Goal: Task Accomplishment & Management: Manage account settings

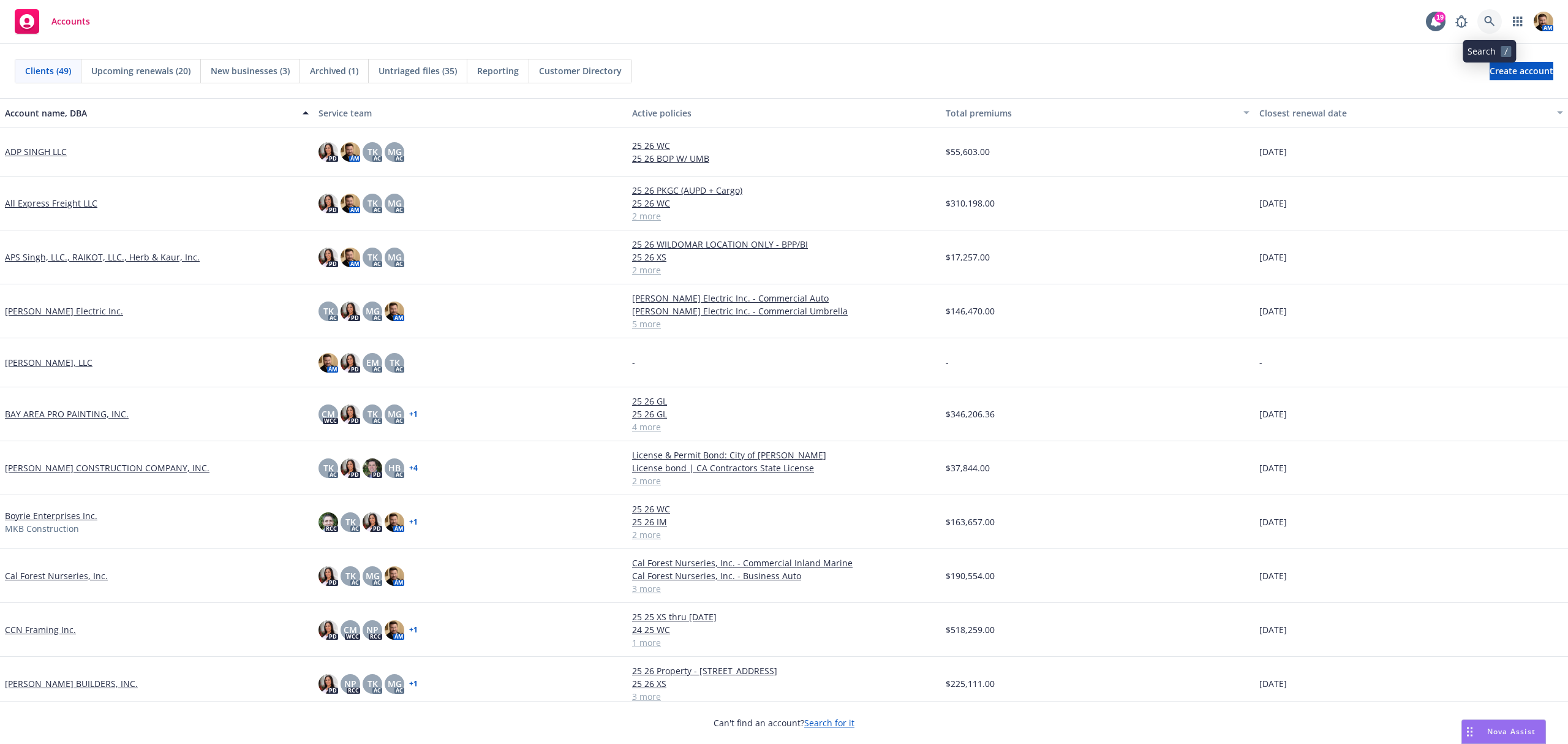
click at [1493, 20] on icon at bounding box center [1490, 22] width 11 height 11
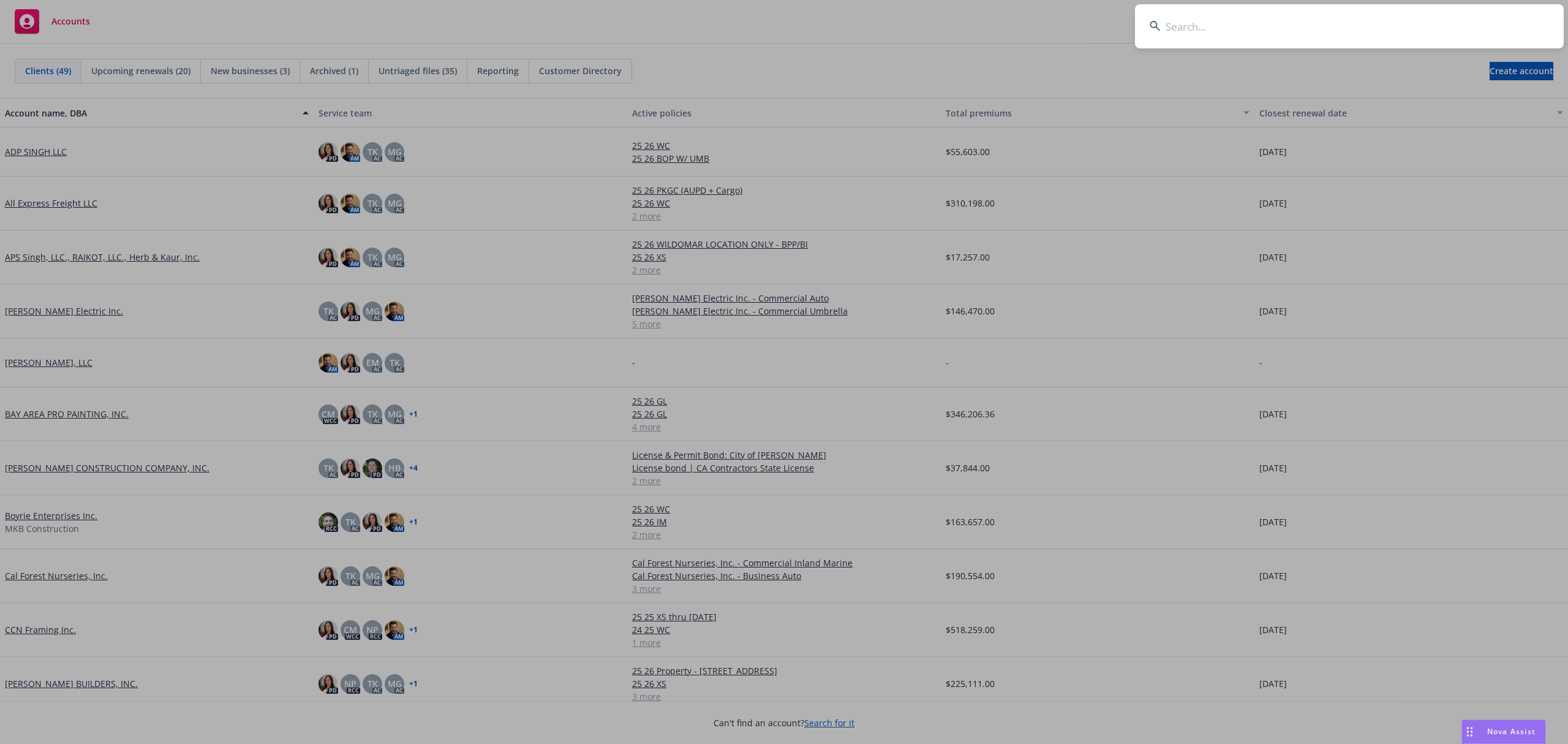
click at [1388, 33] on input at bounding box center [1349, 26] width 428 height 44
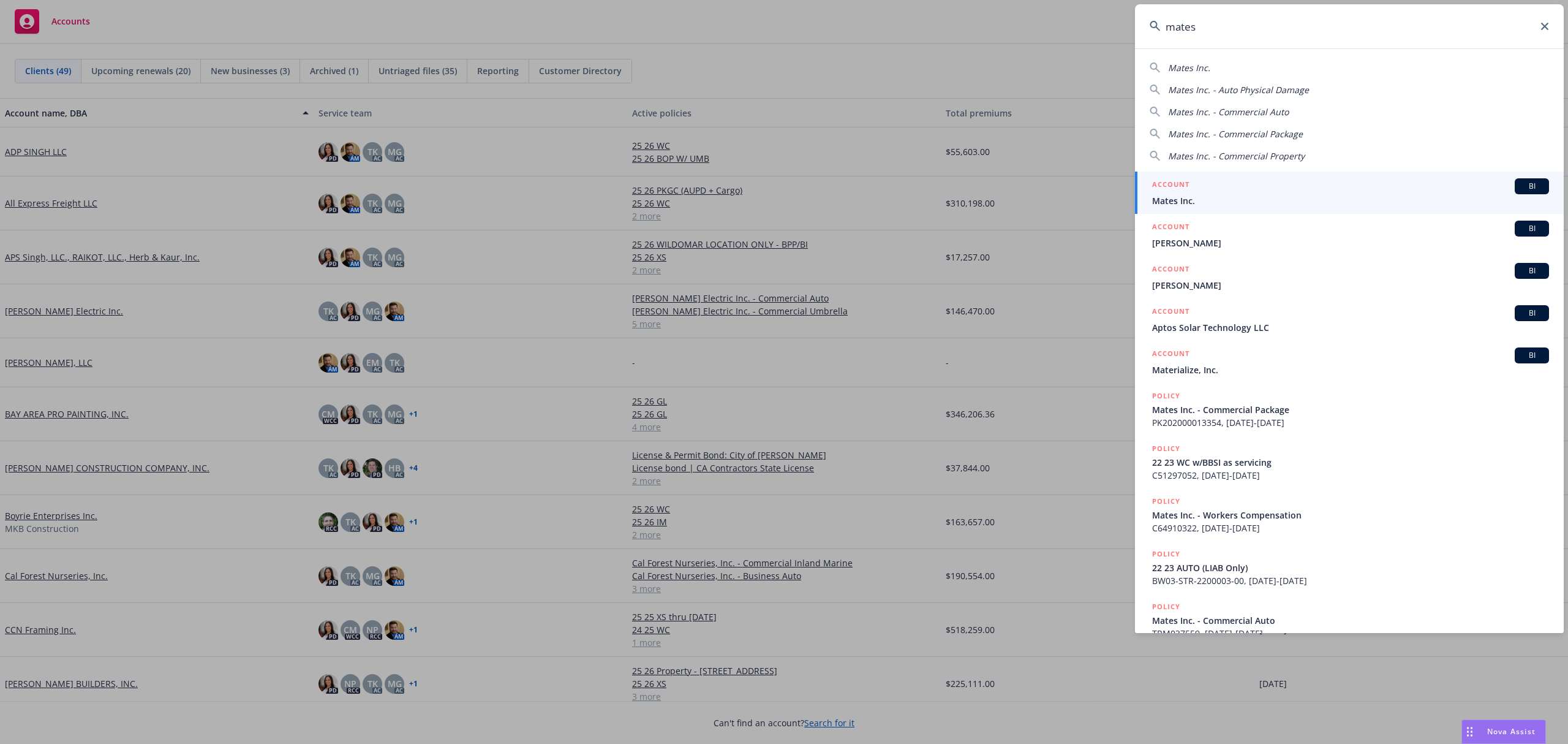
type input "mates"
click at [1186, 196] on span "Mates Inc." at bounding box center [1351, 200] width 397 height 13
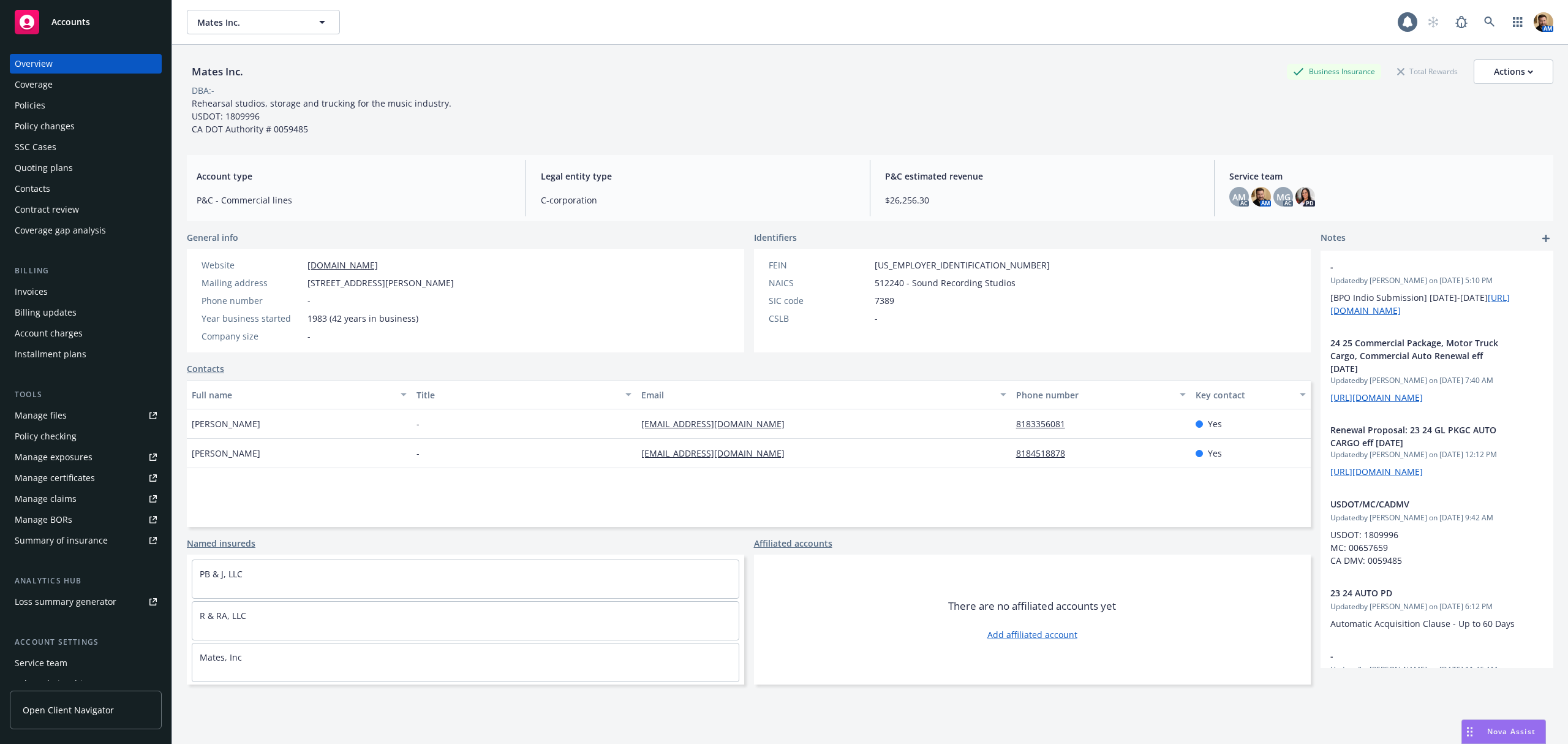
click at [40, 104] on div "Policies" at bounding box center [29, 105] width 30 height 19
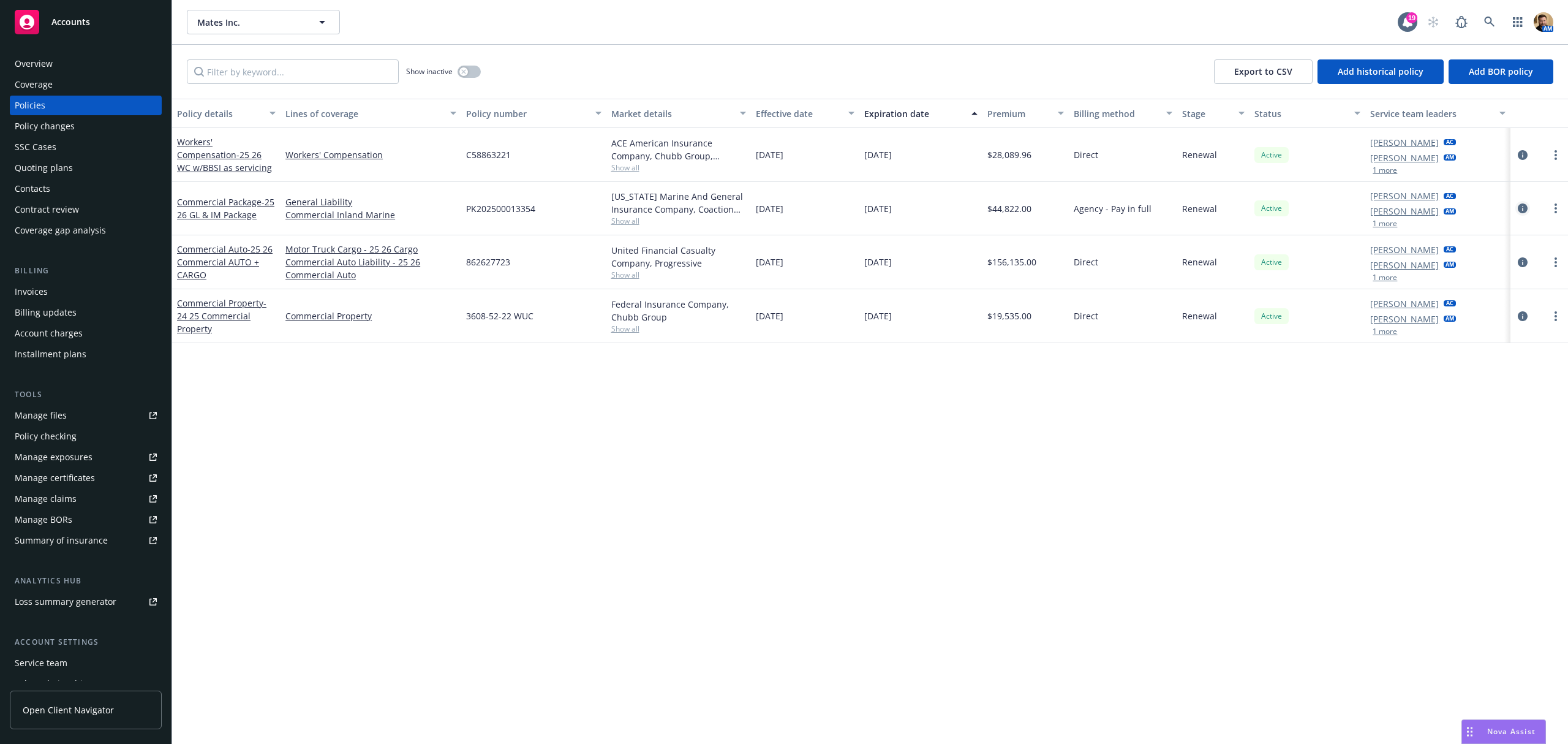
click at [1527, 211] on icon "circleInformation" at bounding box center [1523, 208] width 10 height 10
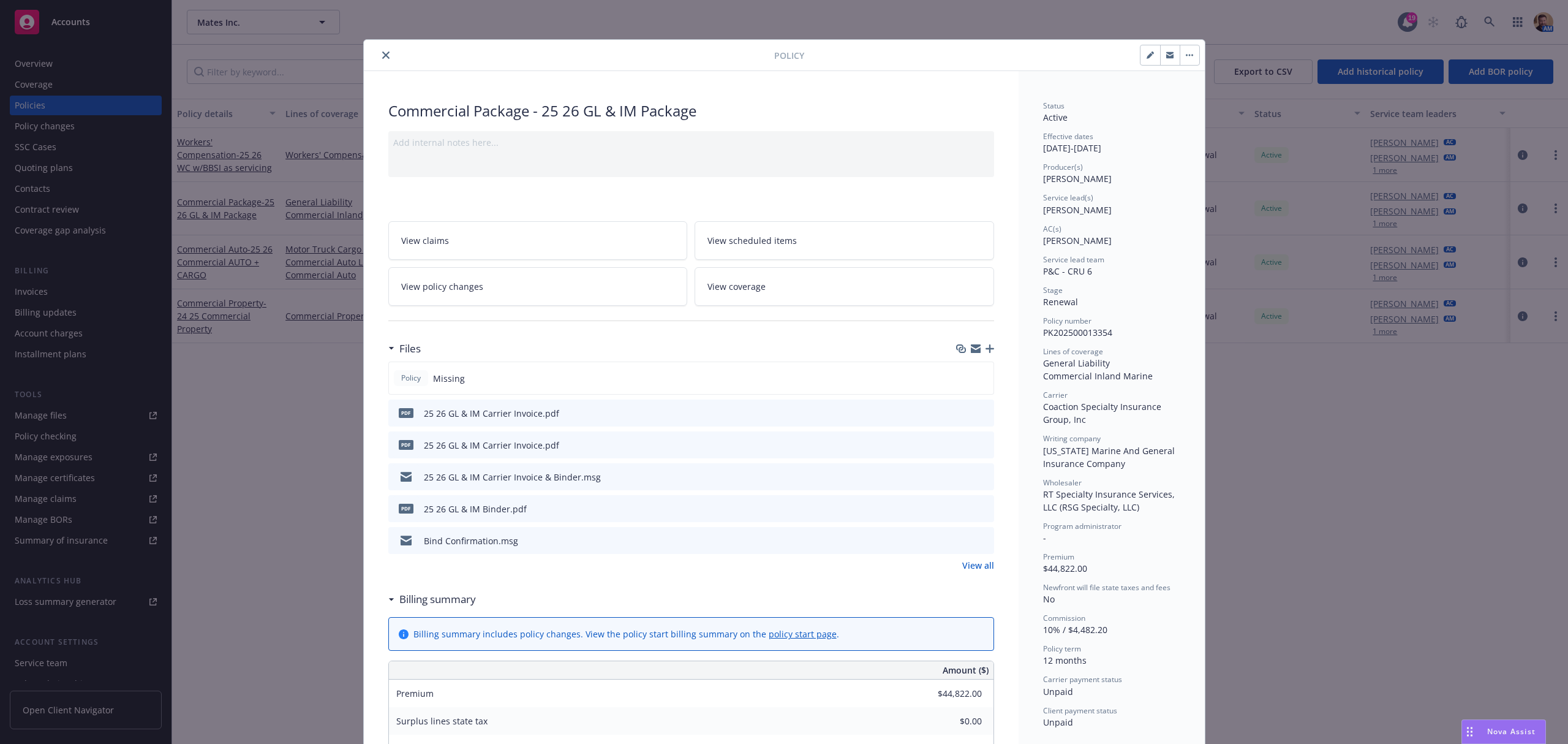
click at [986, 348] on icon "button" at bounding box center [990, 349] width 9 height 9
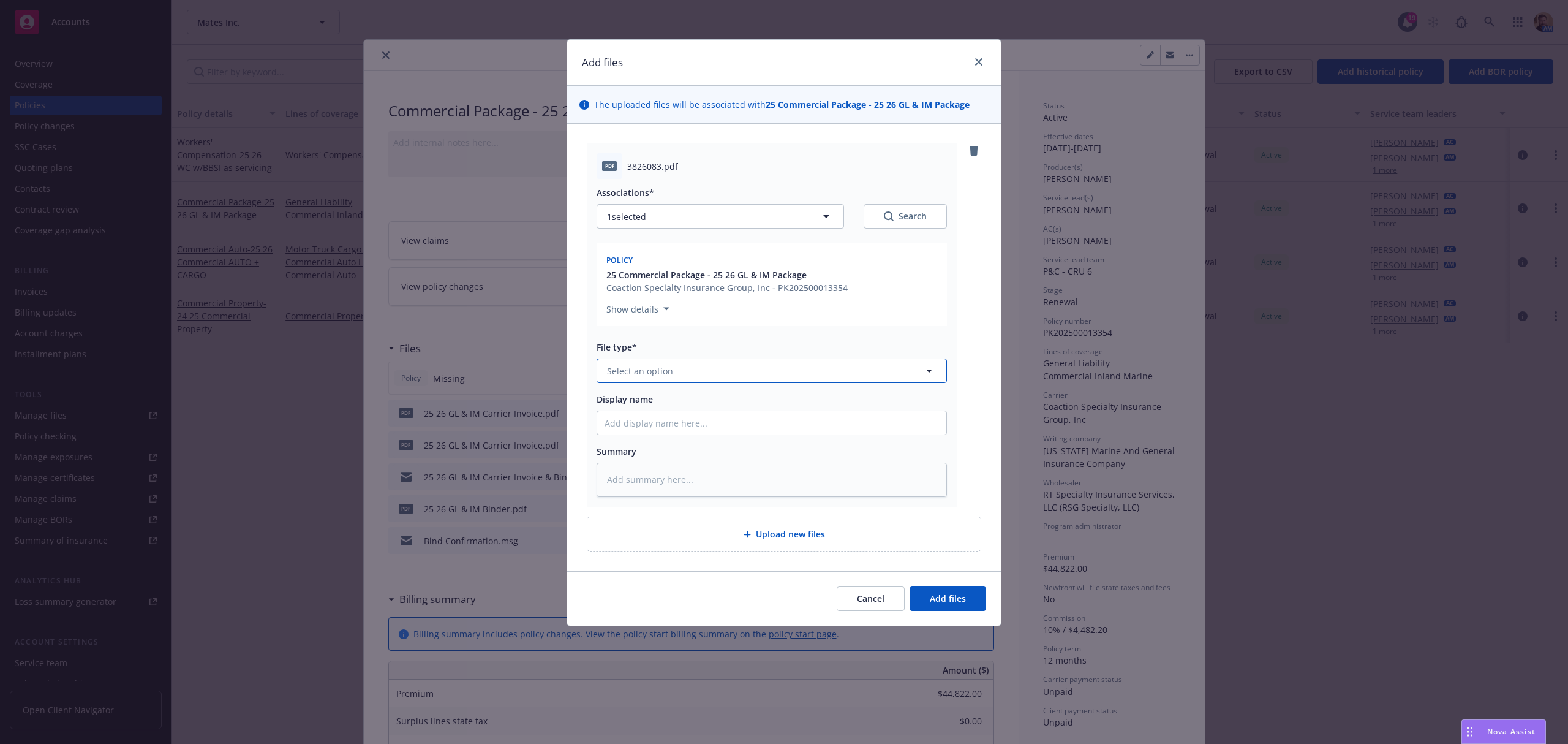
click at [720, 365] on button "Select an option" at bounding box center [772, 371] width 350 height 25
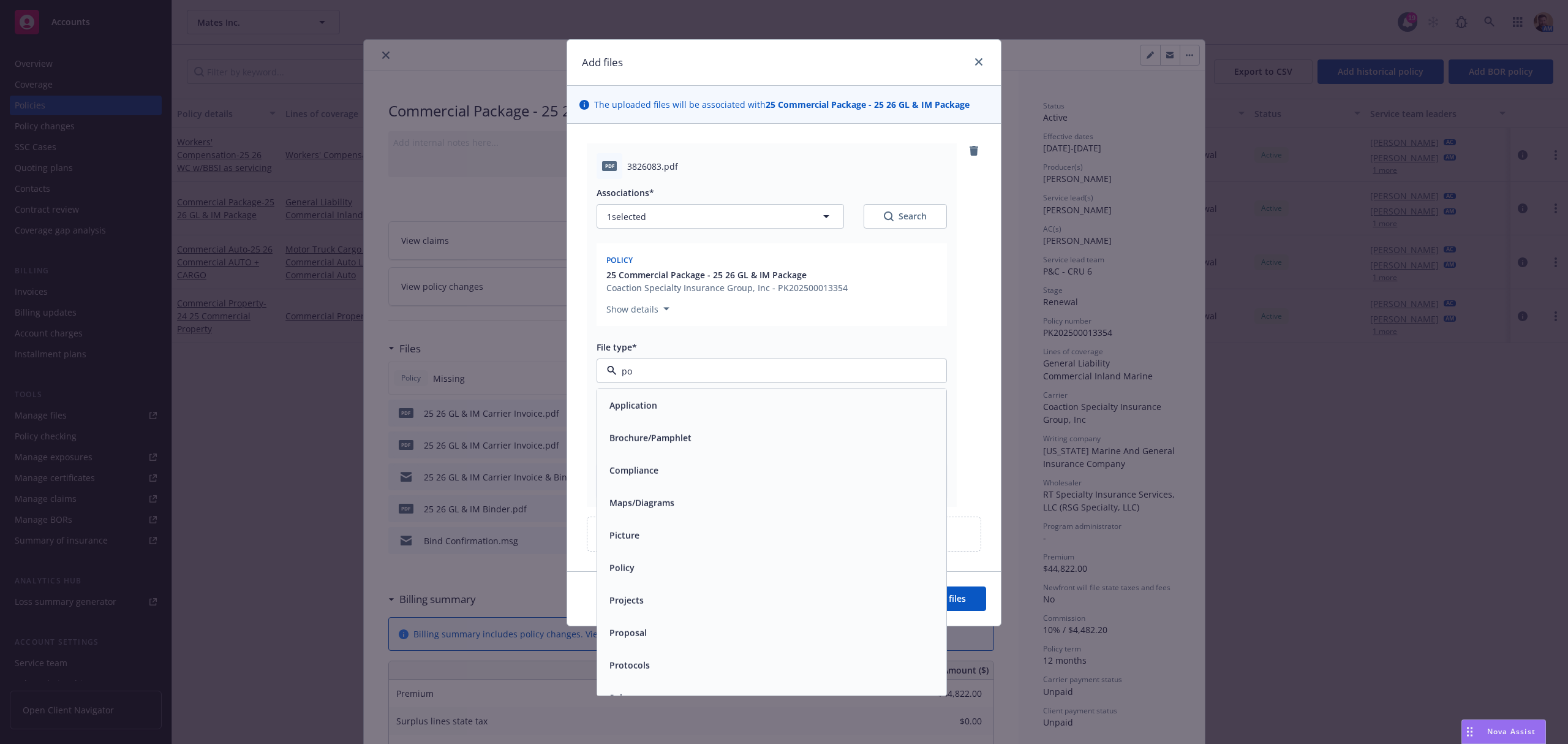
type input "pol"
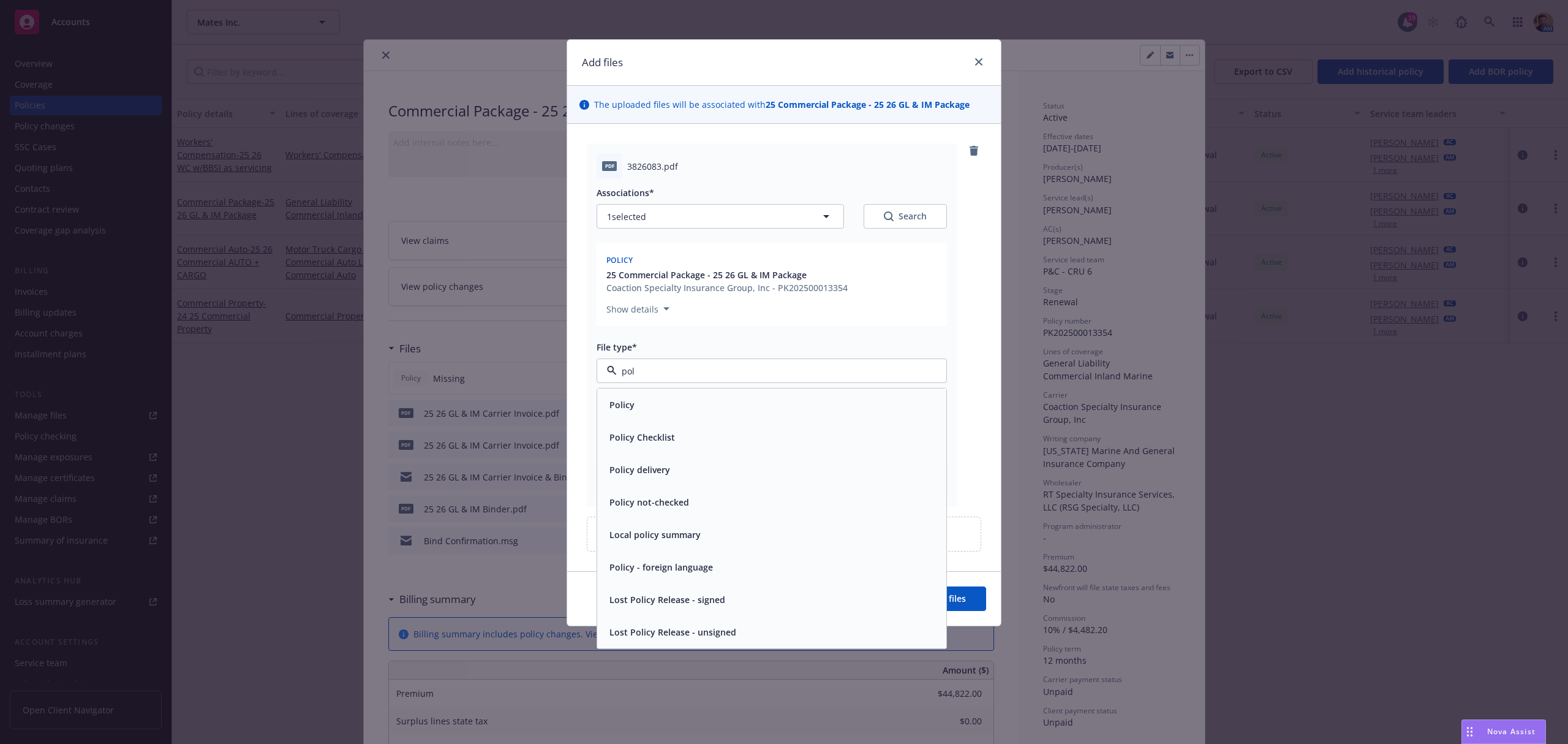
click at [692, 409] on div "Policy" at bounding box center [772, 405] width 335 height 18
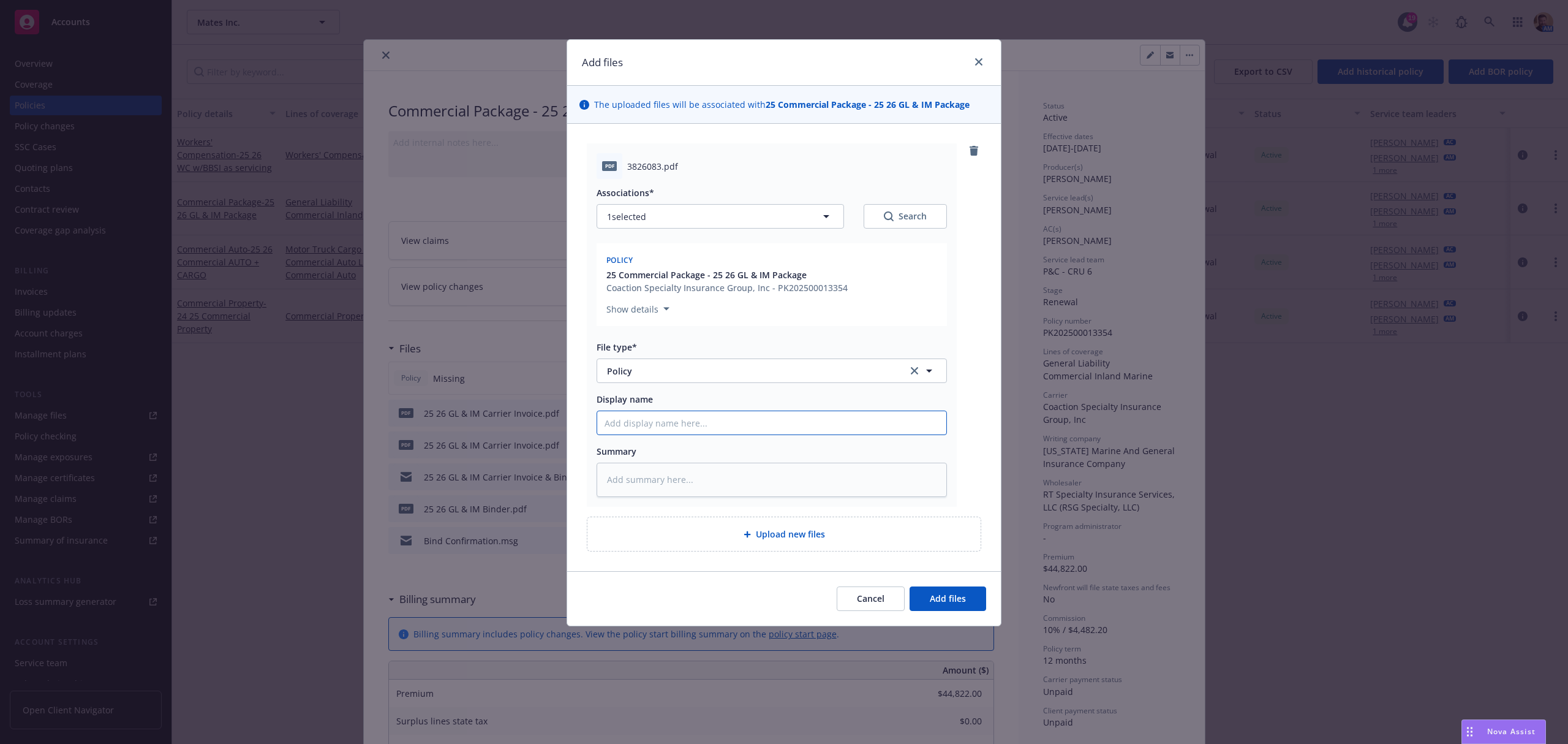
click at [694, 419] on input "Display name" at bounding box center [772, 423] width 349 height 23
type textarea "x"
type input "3"
type textarea "x"
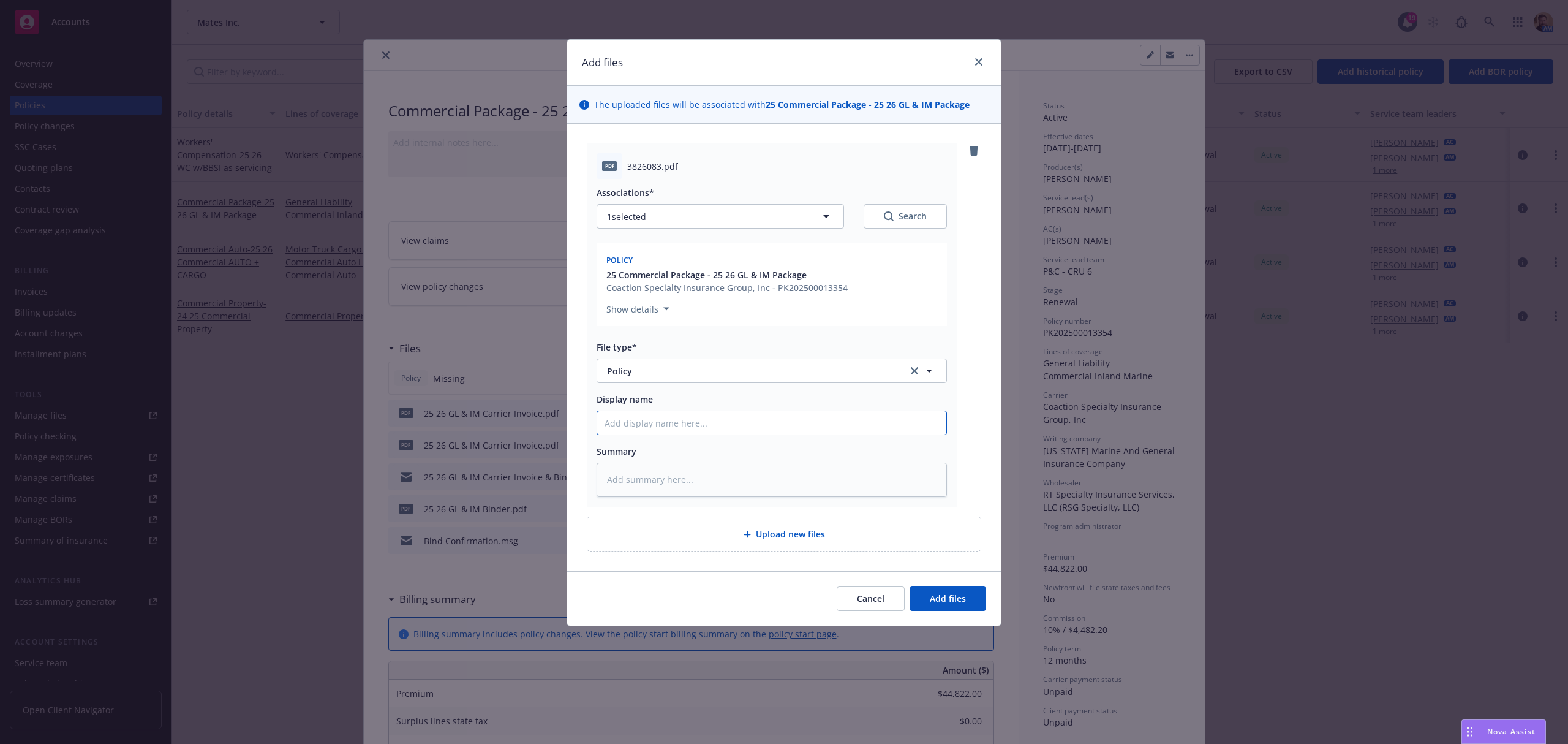
type input "2"
type textarea "x"
type input "25"
type textarea "x"
type input "25"
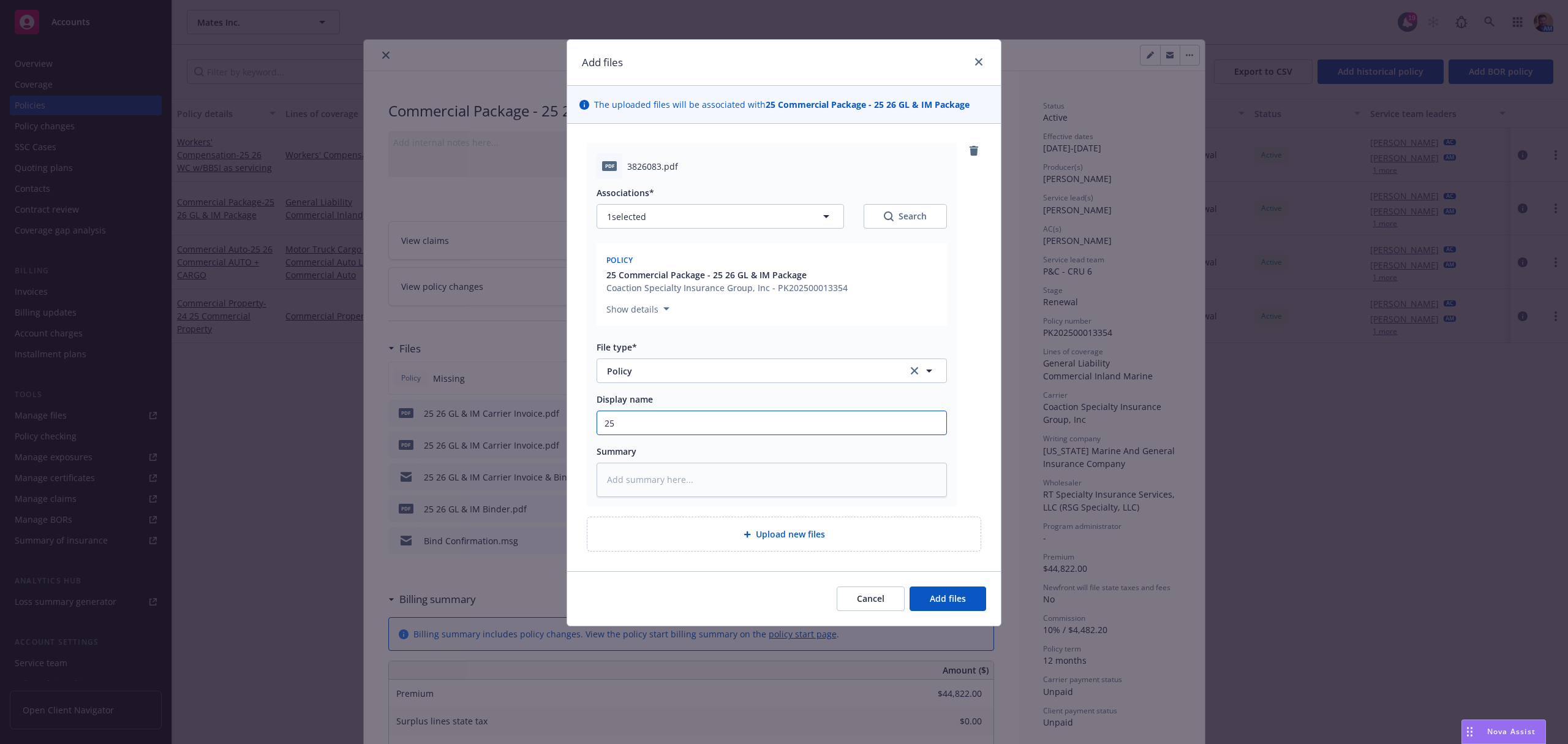
type textarea "x"
type input "25 2"
type textarea "x"
type input "25 26"
type textarea "x"
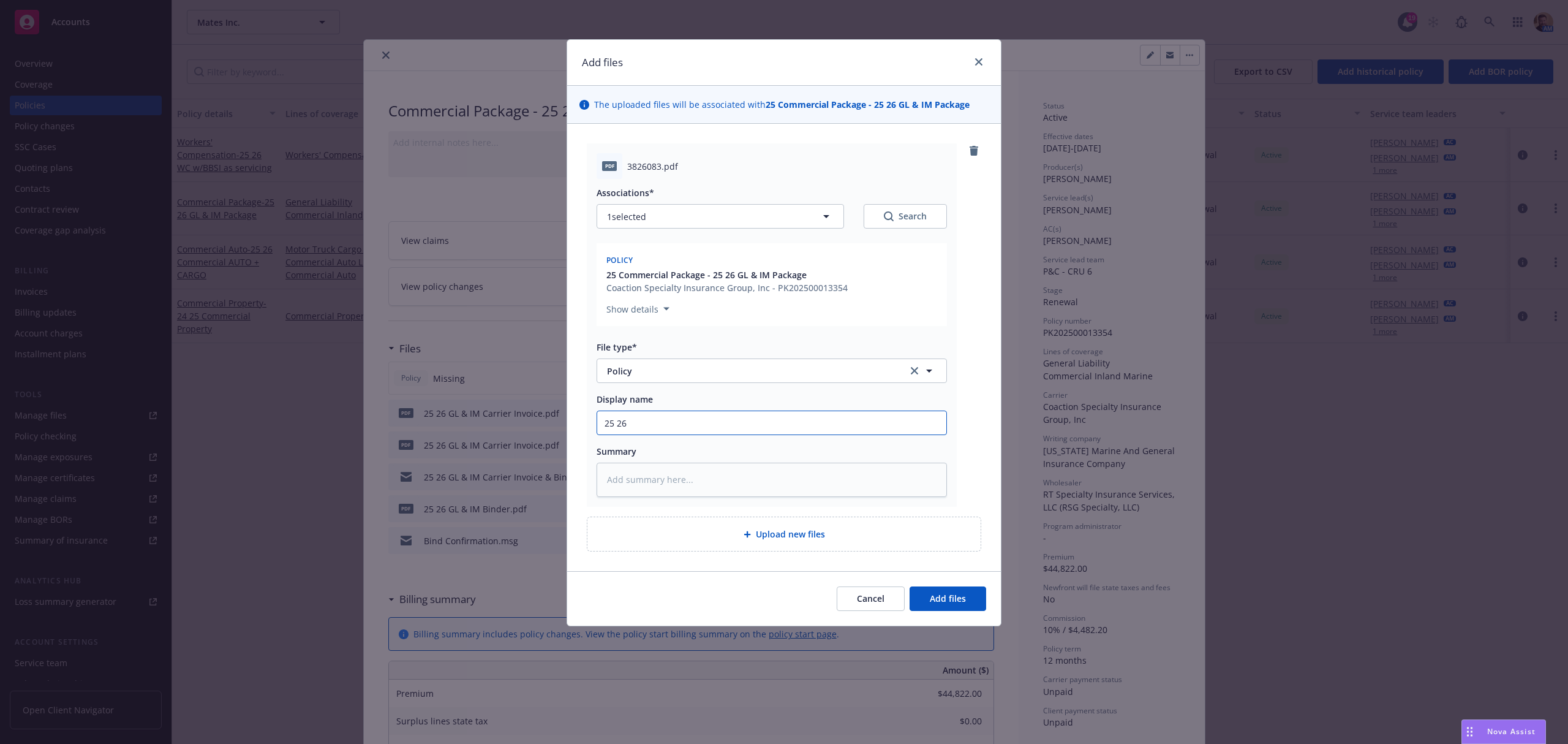
type input "25 26"
type textarea "x"
type input "25 26 G"
type textarea "x"
type input "25 26 GL"
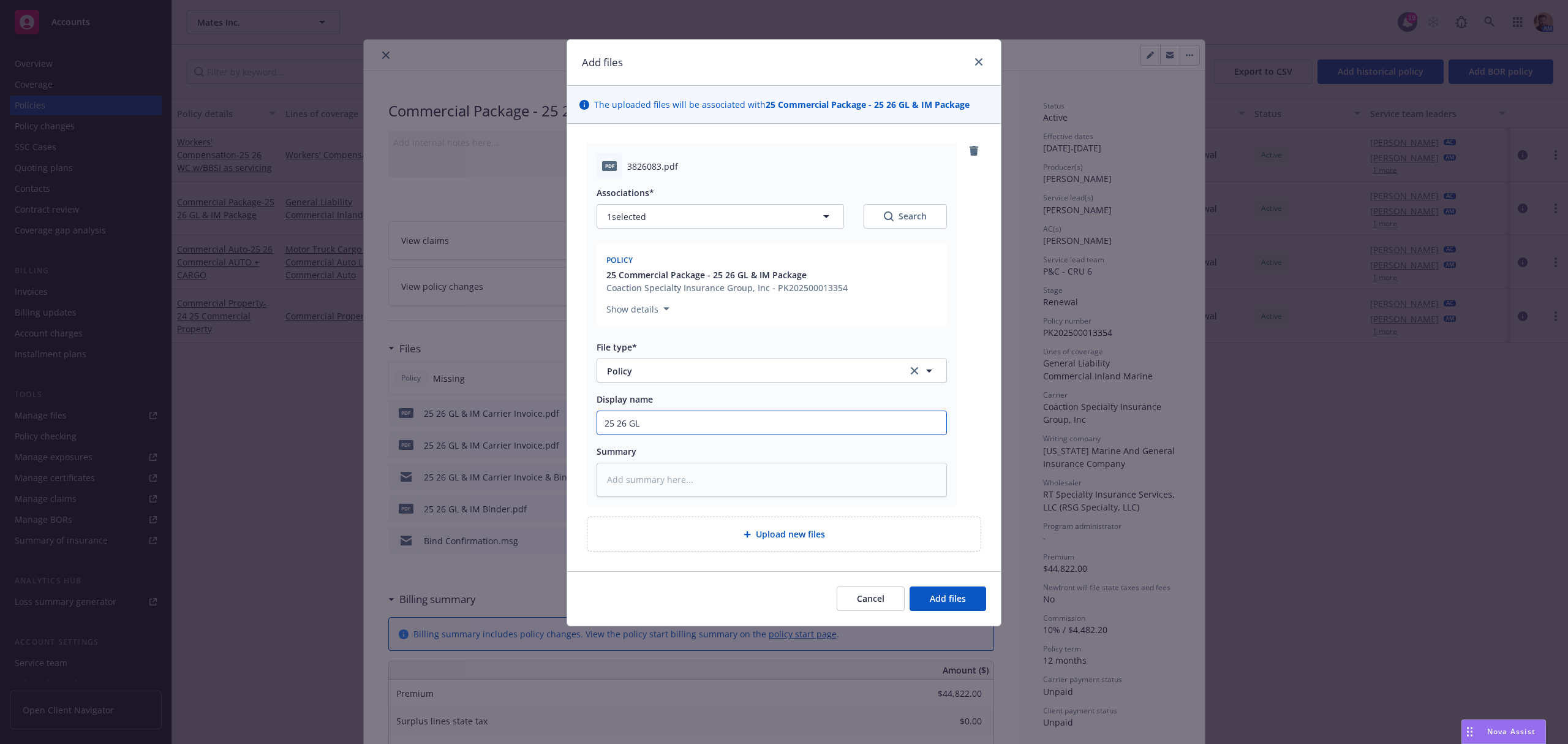
type textarea "x"
type input "25 26 GL"
type textarea "x"
type input "25 26 GL *"
type textarea "x"
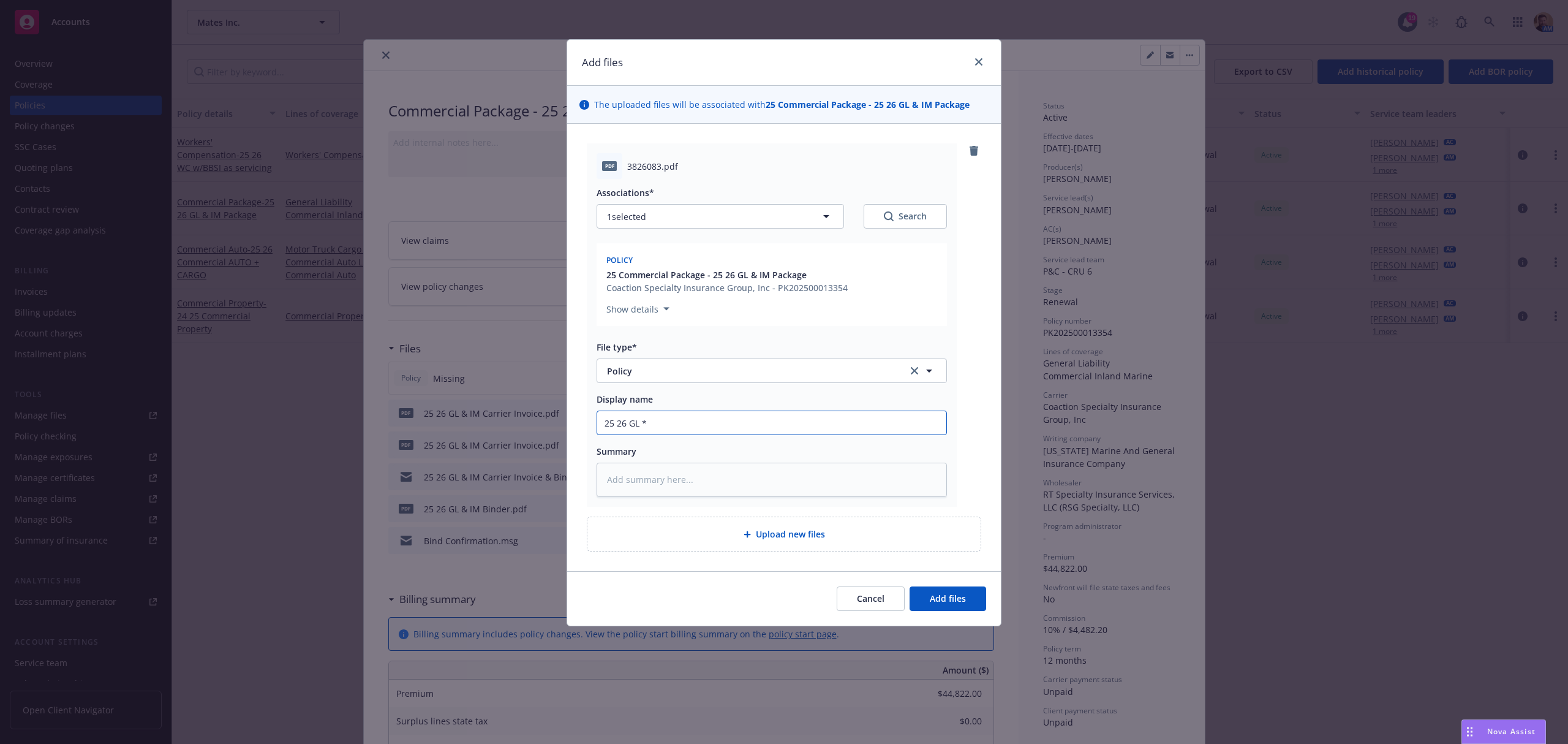
type input "25 26 GL"
type textarea "x"
type input "25 26 GL &"
type textarea "x"
type input "25 26 GL &"
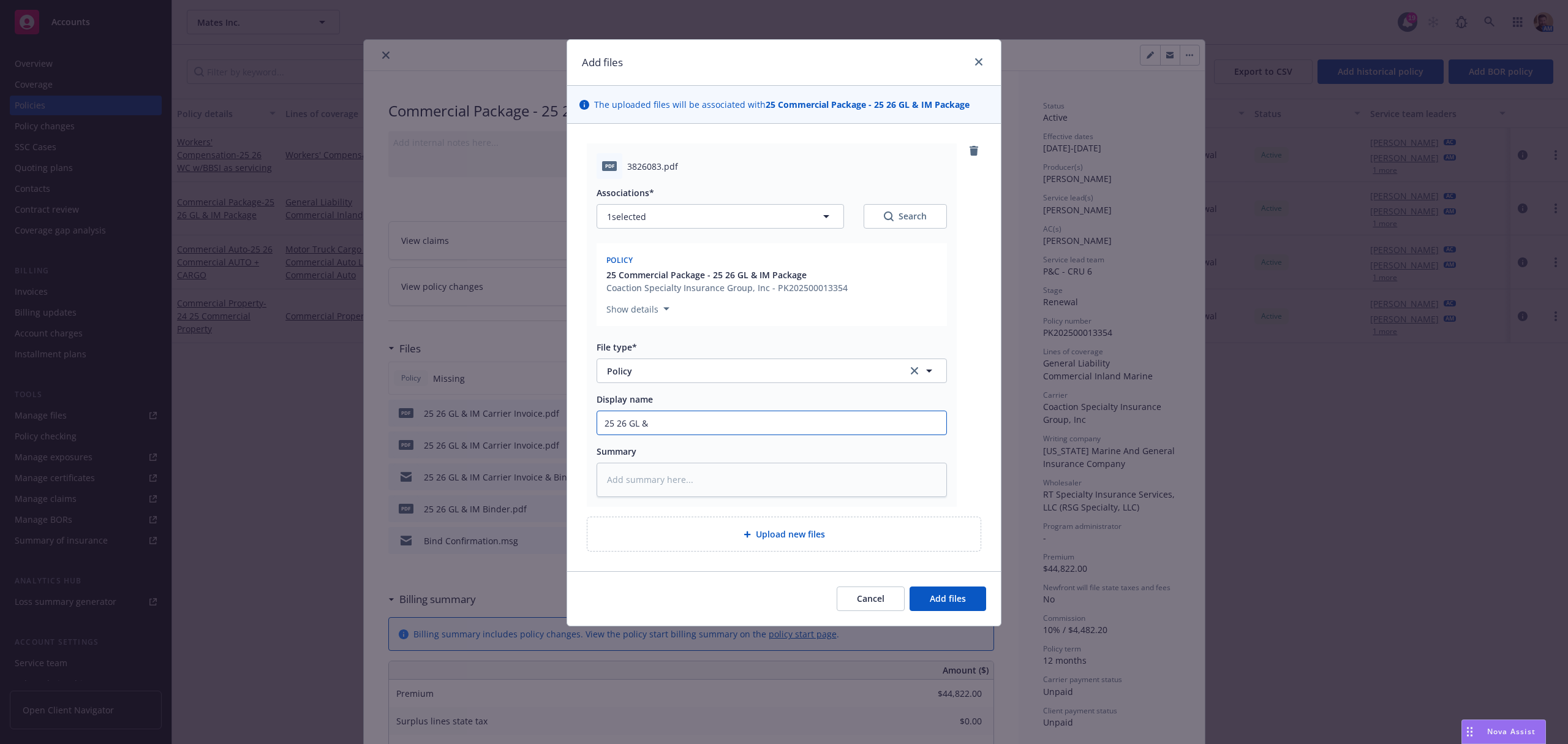
type textarea "x"
type input "25 26 GL & I"
type textarea "x"
type input "25 26 GL & IM"
type textarea "x"
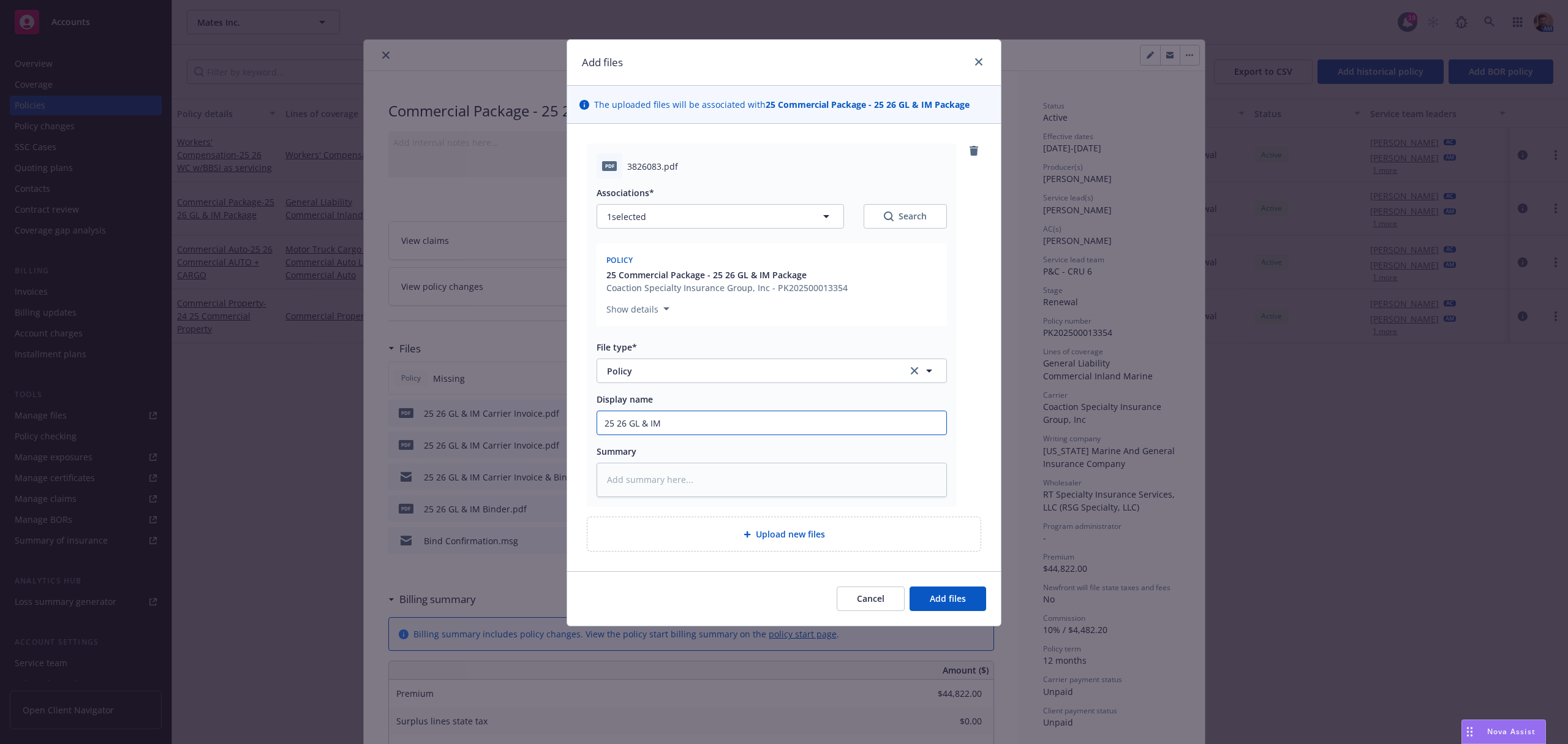
paste input "'m"
type input "25 26 GL & I'm"
type textarea "x"
type input "25 26 GL & I'm"
type textarea "x"
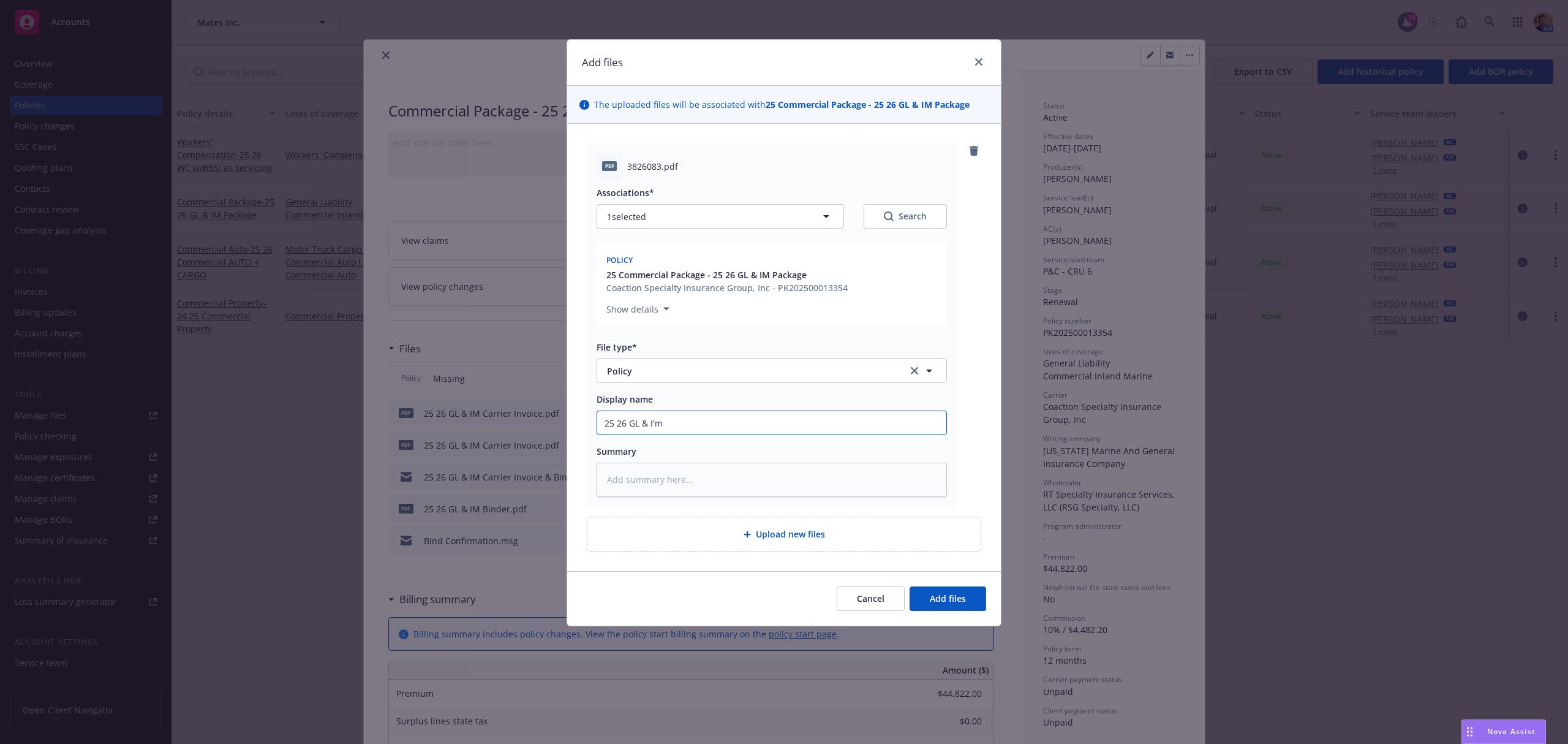
type input "25 26 GL & I'"
type textarea "x"
type input "25 26 GL & I"
type textarea "x"
type input "25 26 GL & IM"
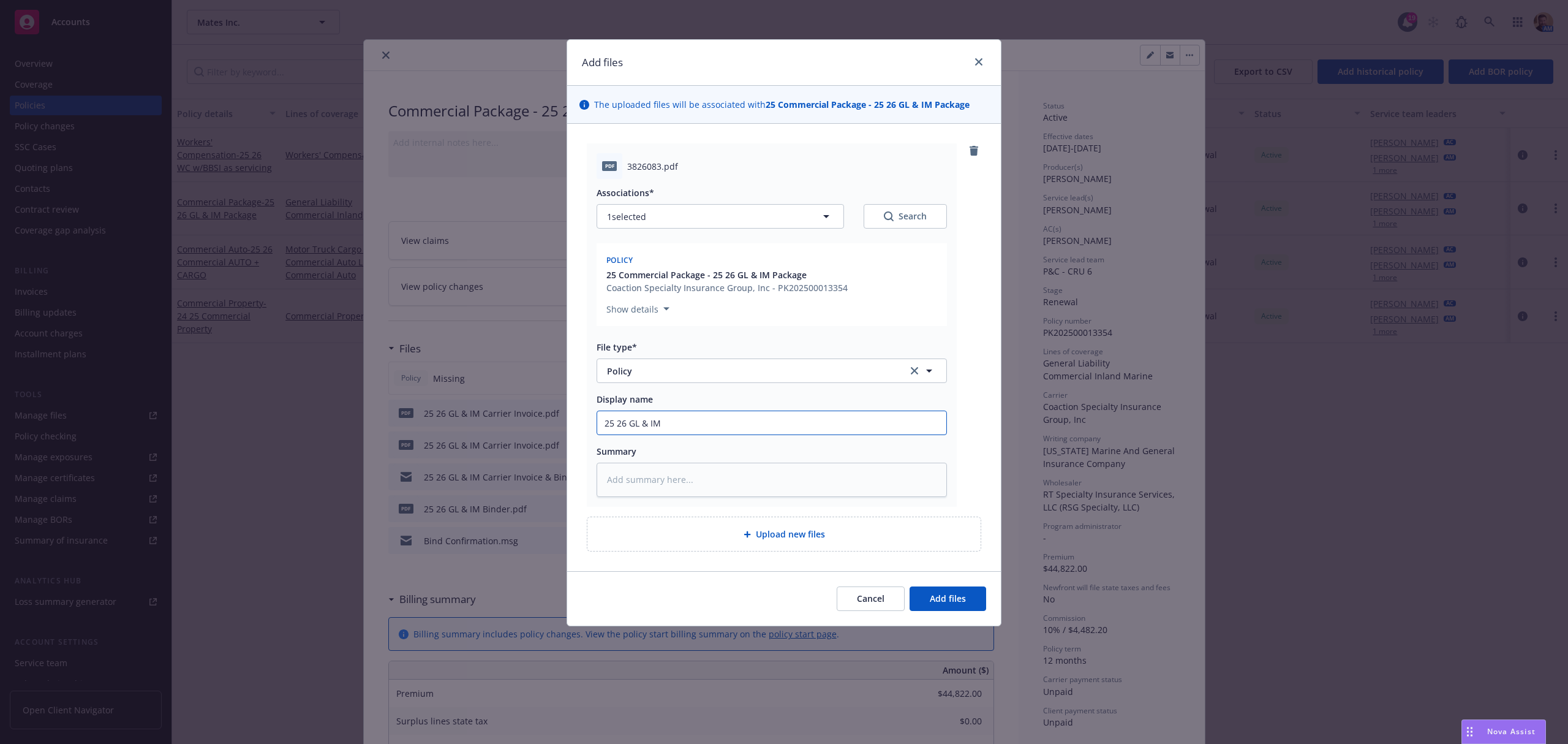
type textarea "x"
type input "25 26 GL & IM"
type textarea "x"
type input "25 26 GL & IM P"
type textarea "x"
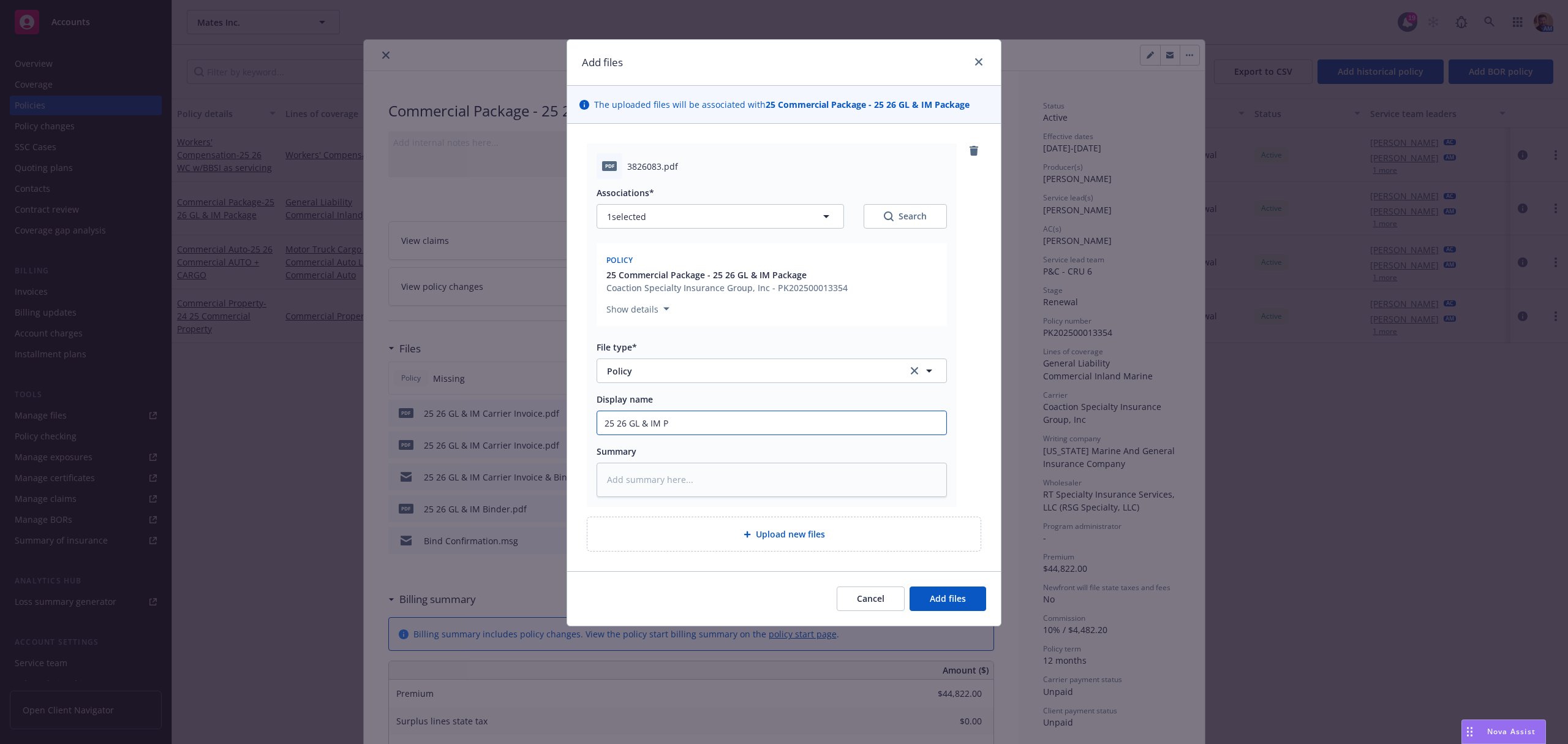
type input "25 26 GL & IM Po"
type textarea "x"
type input "25 26 GL & IM Pol"
type textarea "x"
type input "25 26 GL & IM Poli"
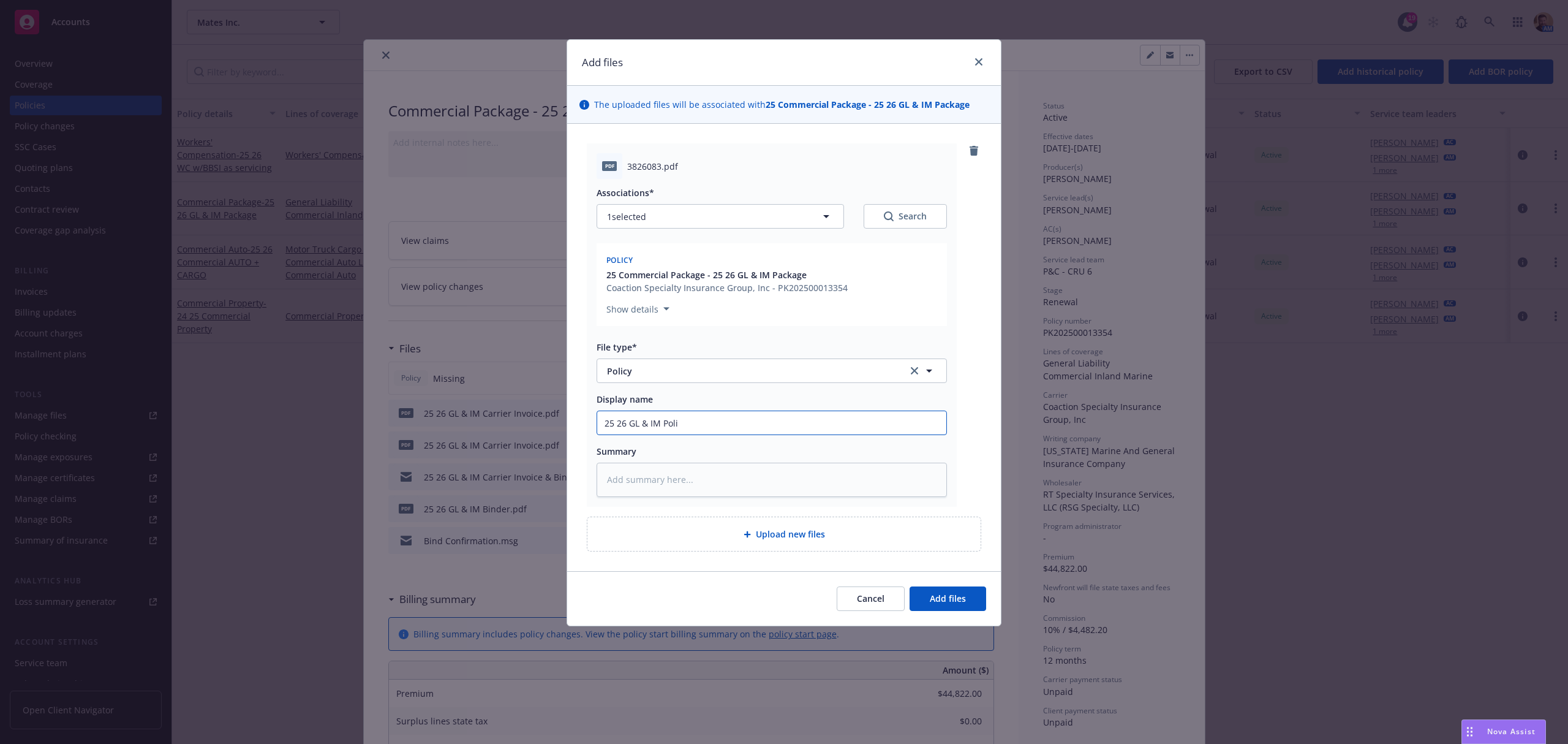
type textarea "x"
type input "25 26 GL & IM Polic"
type textarea "x"
type input "25 26 GL & IM Policy"
click at [945, 596] on span "Add files" at bounding box center [948, 598] width 36 height 12
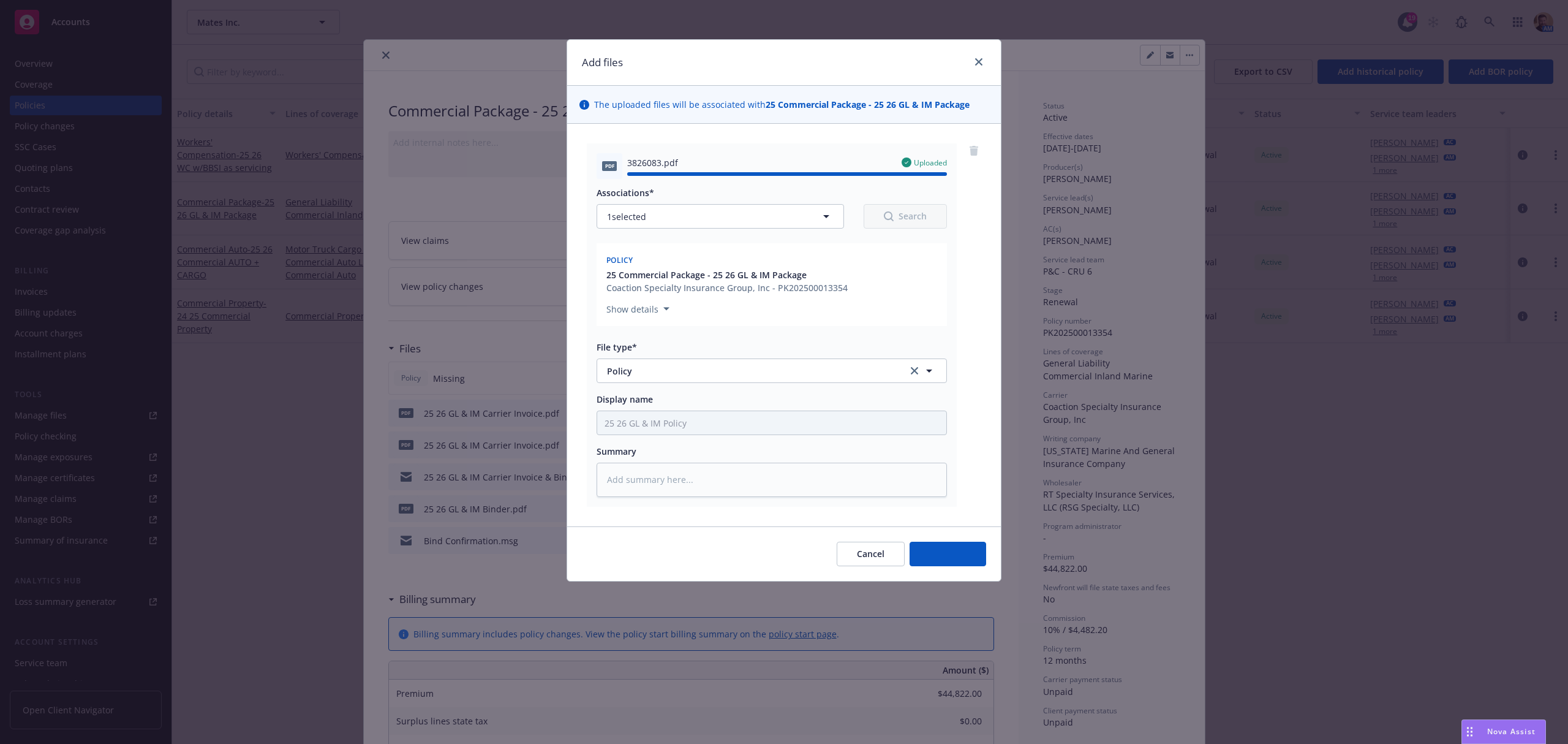
type textarea "x"
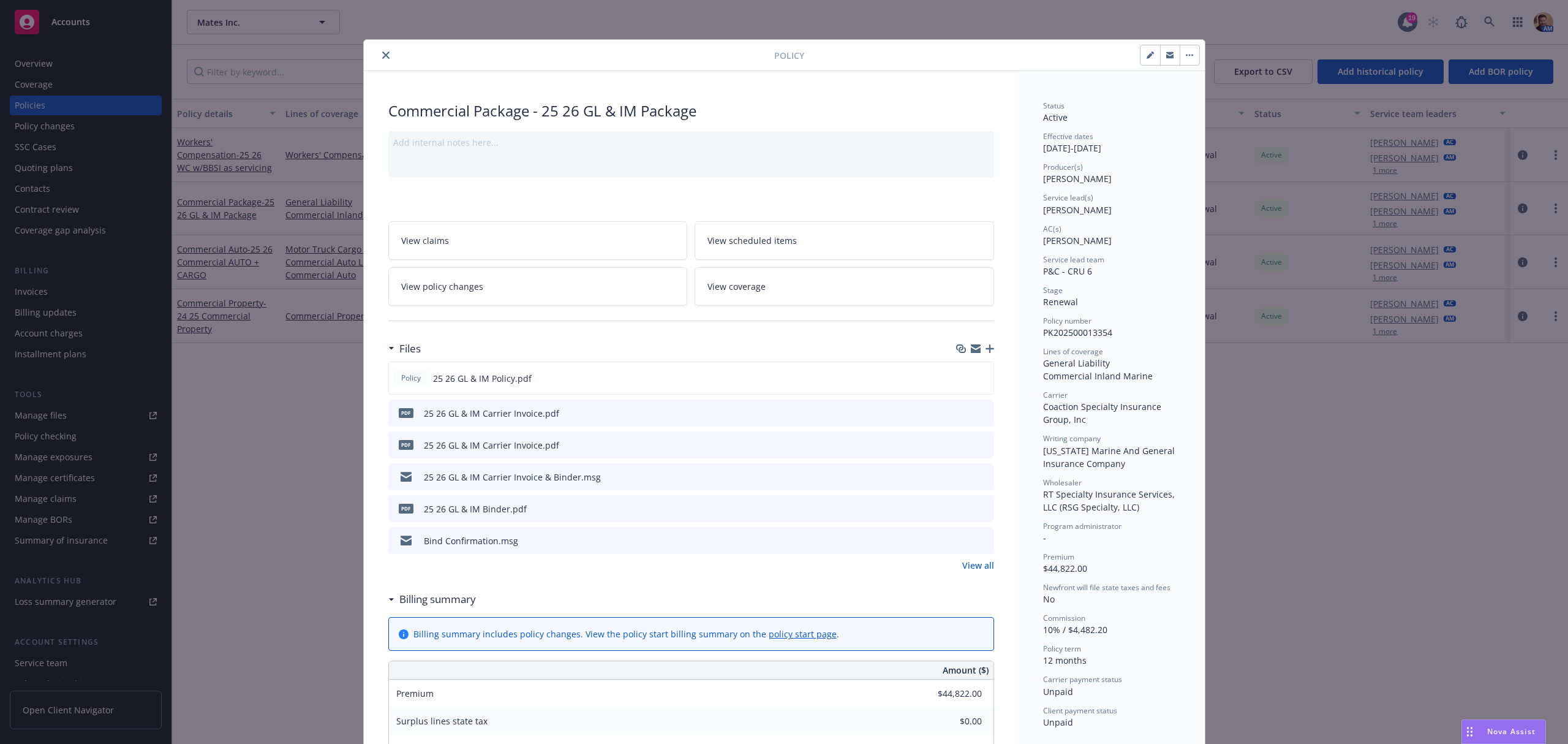
click at [1493, 18] on div "Policy Commercial Package - 25 26 GL & IM Package Add internal notes here... Vi…" at bounding box center [784, 372] width 1568 height 744
click at [382, 54] on icon "close" at bounding box center [385, 54] width 7 height 7
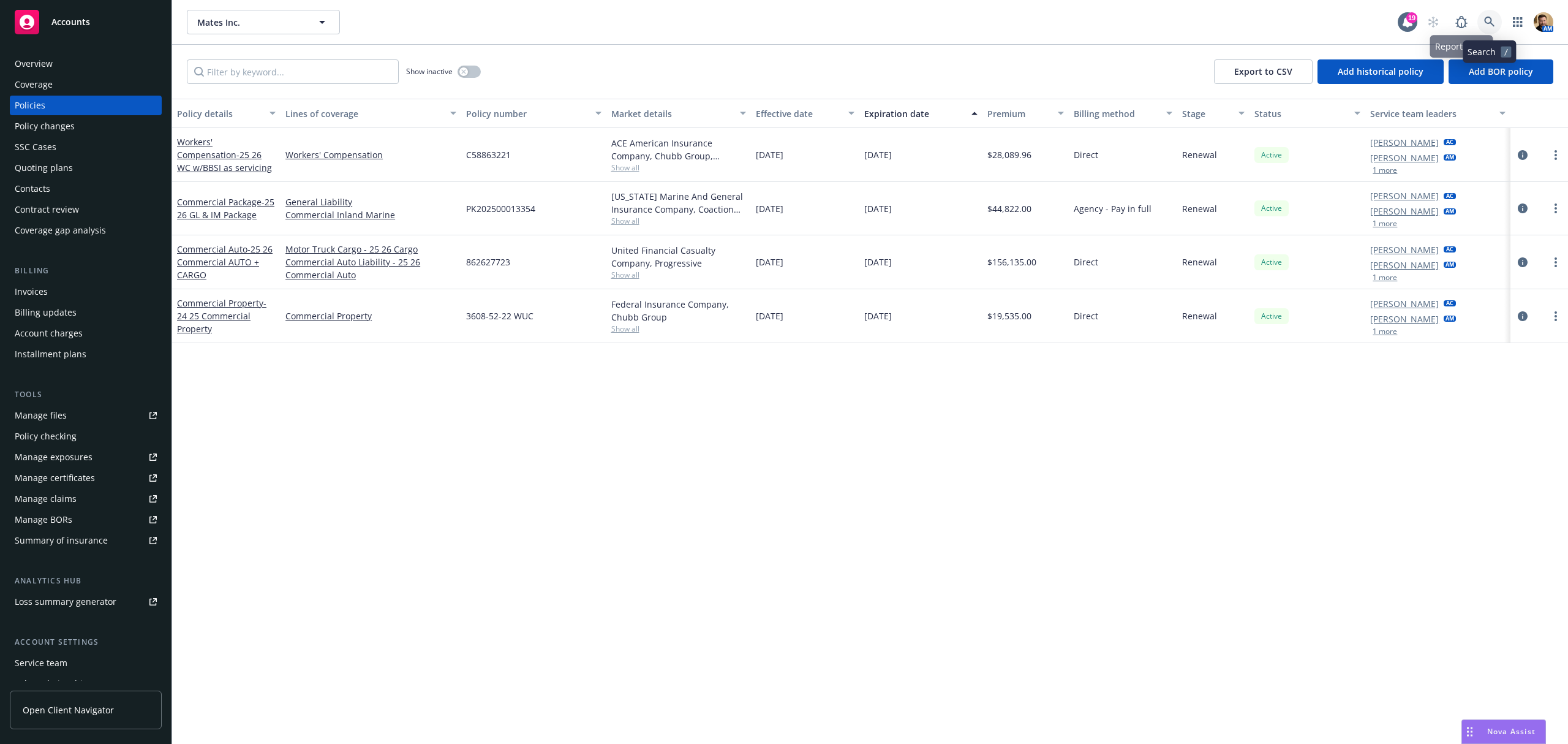
click at [1483, 16] on link at bounding box center [1490, 23] width 25 height 25
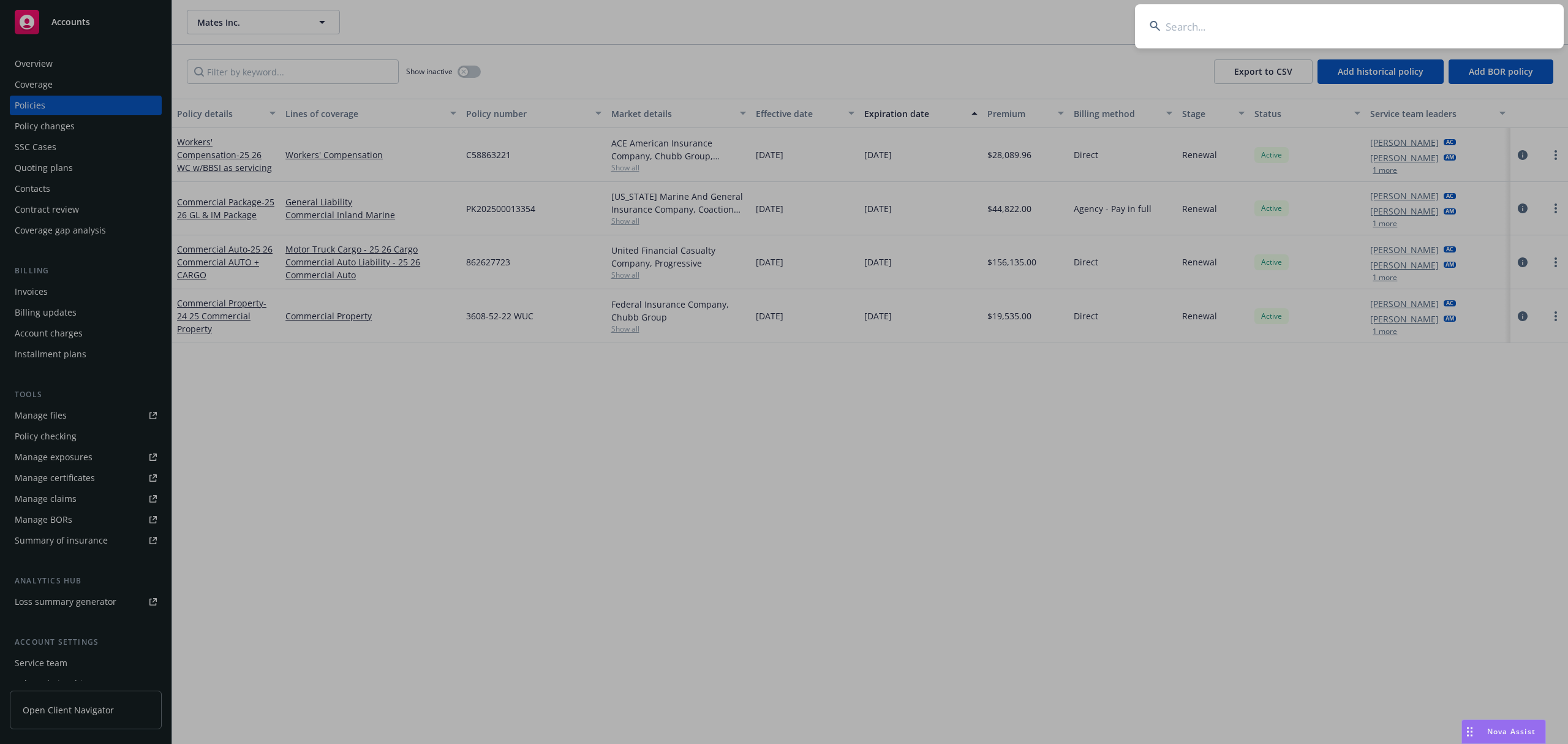
click at [1438, 34] on input at bounding box center [1349, 26] width 428 height 44
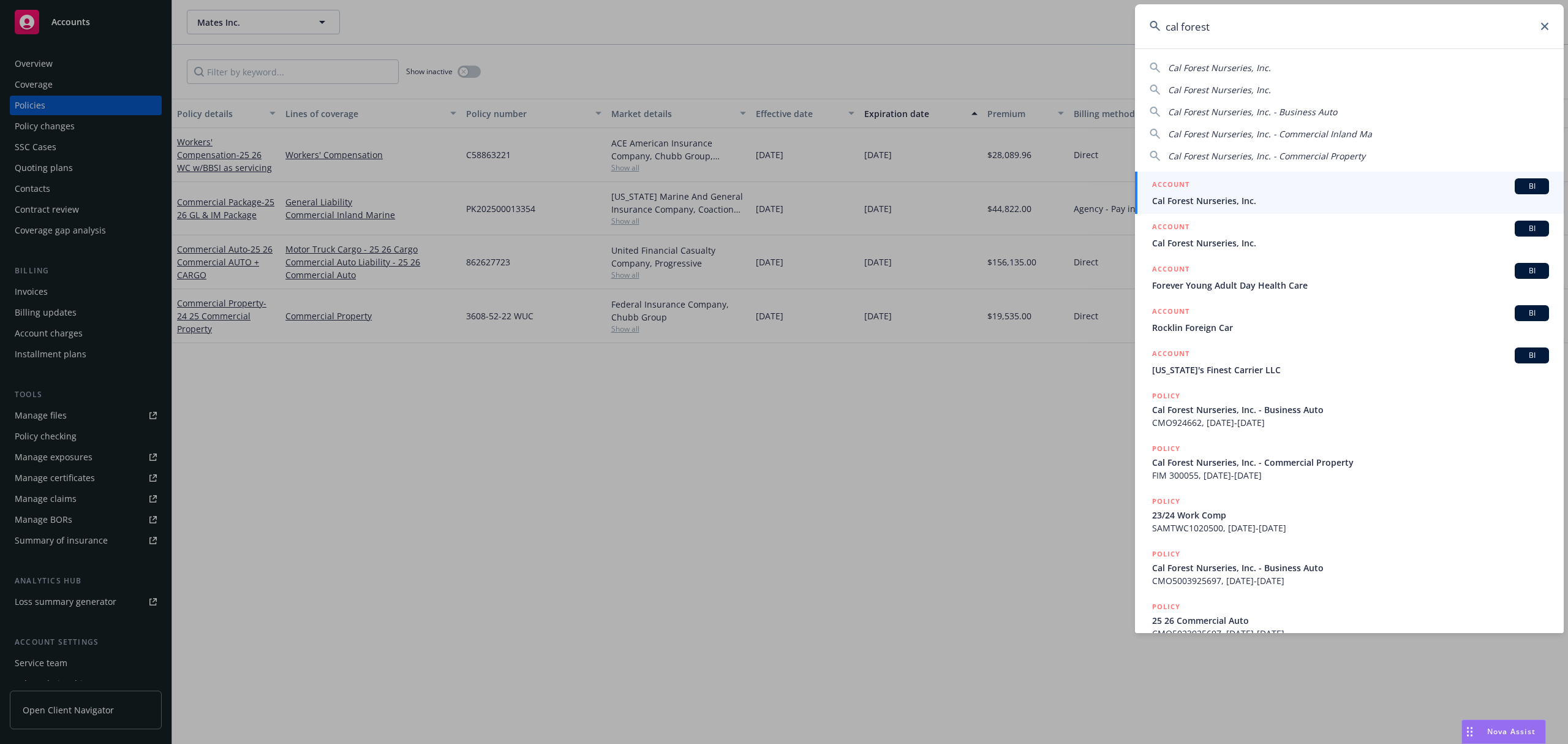
type input "cal forest"
click at [1209, 193] on div "ACCOUNT BI" at bounding box center [1351, 186] width 397 height 16
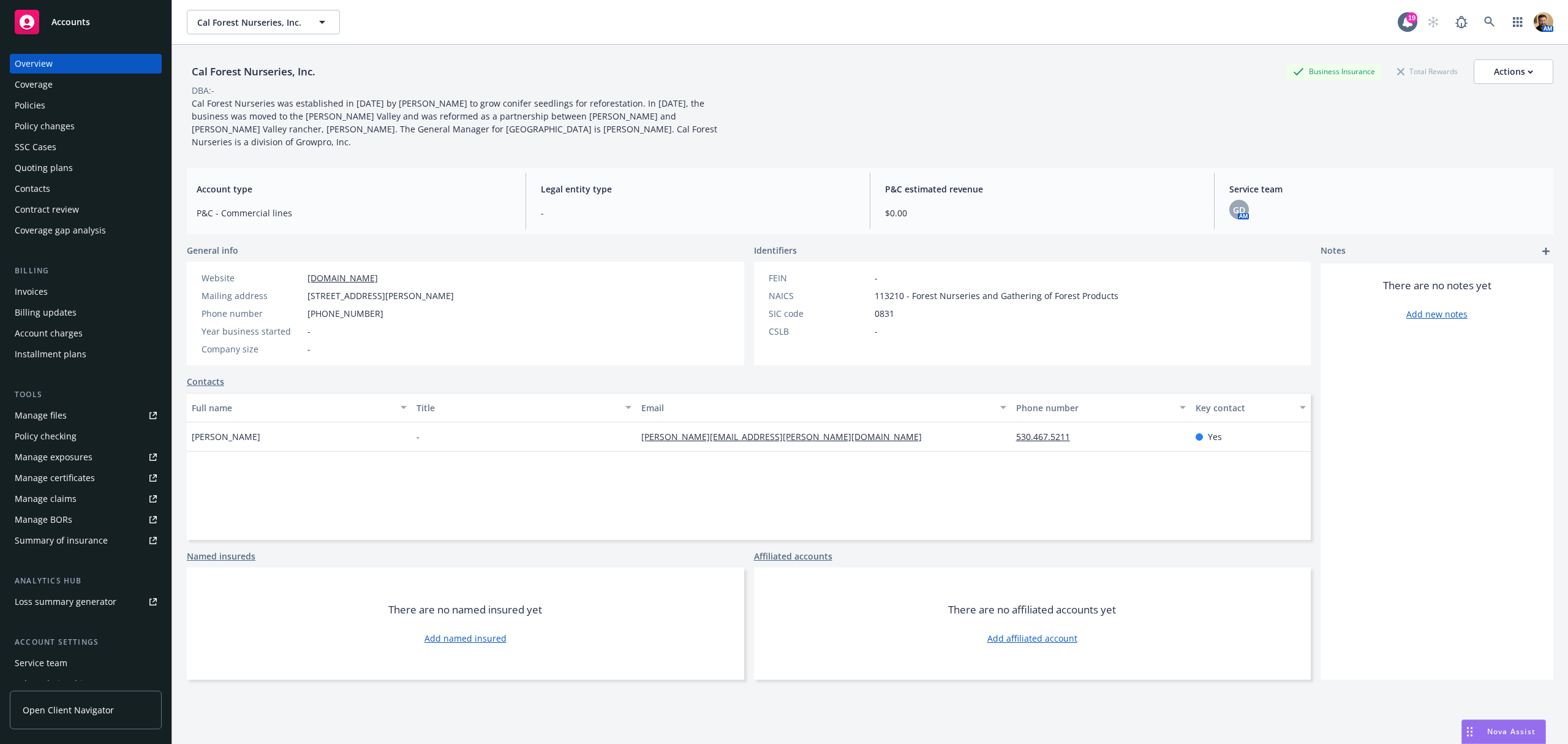
click at [70, 165] on div "Quoting plans" at bounding box center [43, 168] width 58 height 19
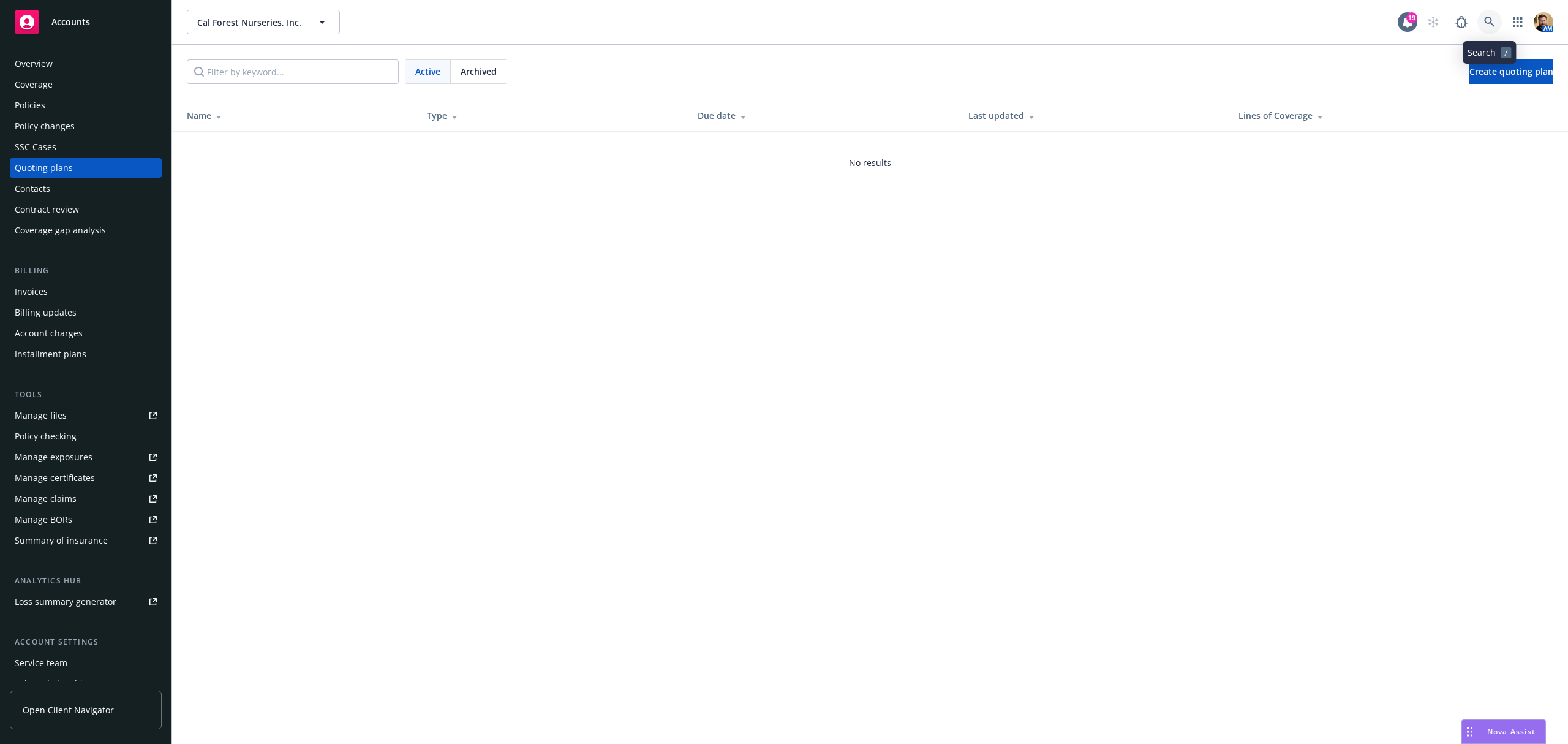
click at [1490, 17] on icon at bounding box center [1489, 21] width 10 height 10
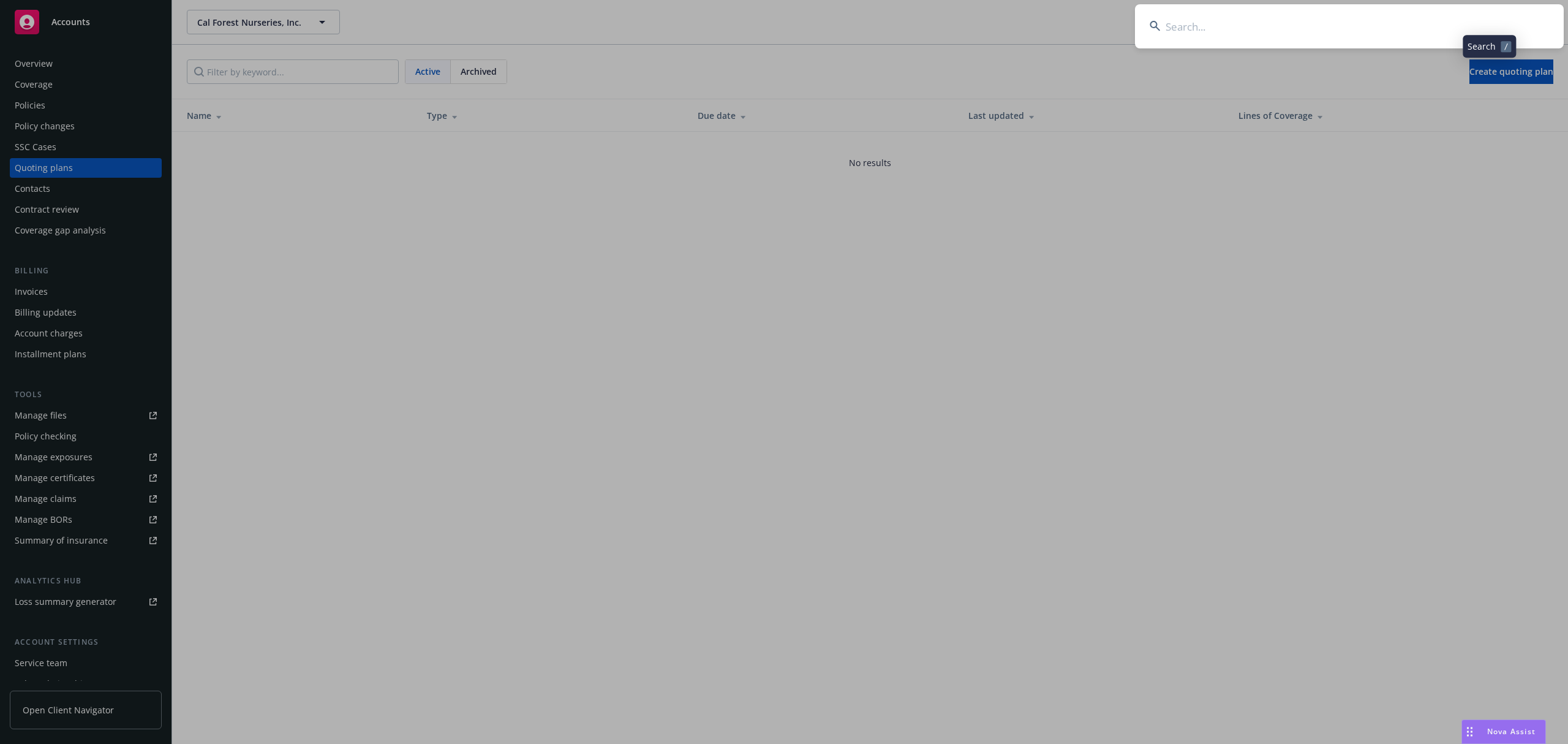
click at [1449, 30] on input at bounding box center [1349, 26] width 428 height 44
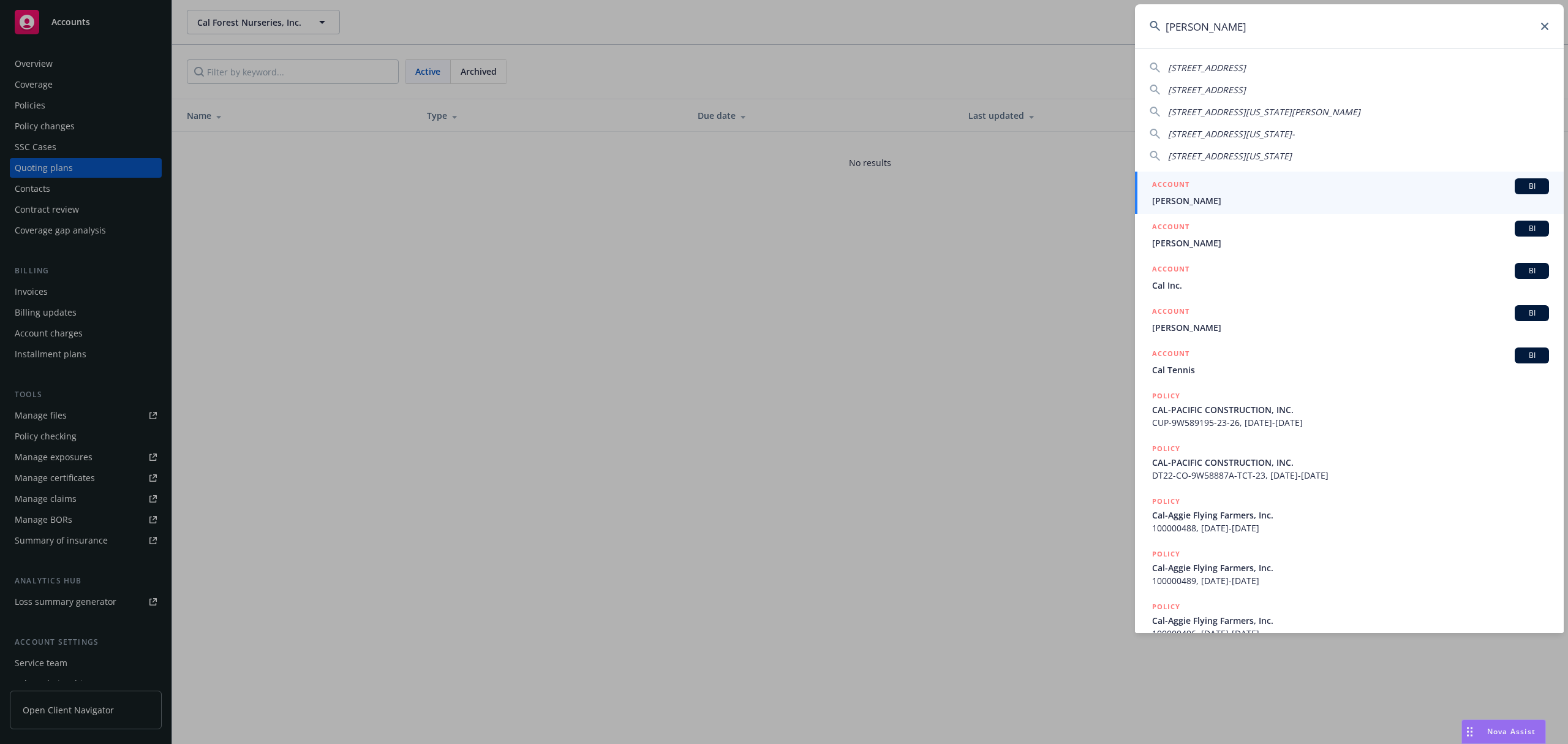
type input "cal forest"
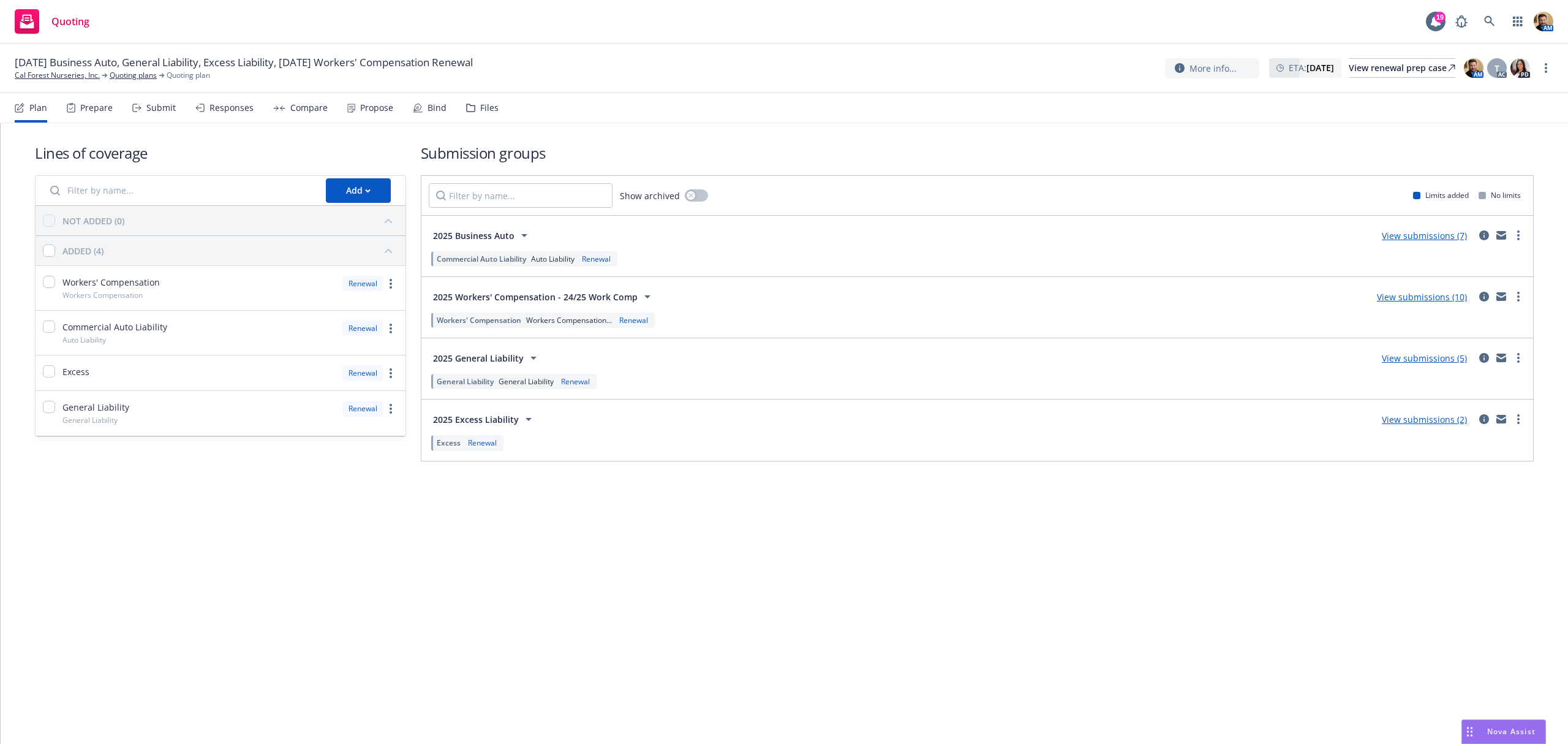
click at [151, 103] on div "Submit" at bounding box center [161, 108] width 29 height 10
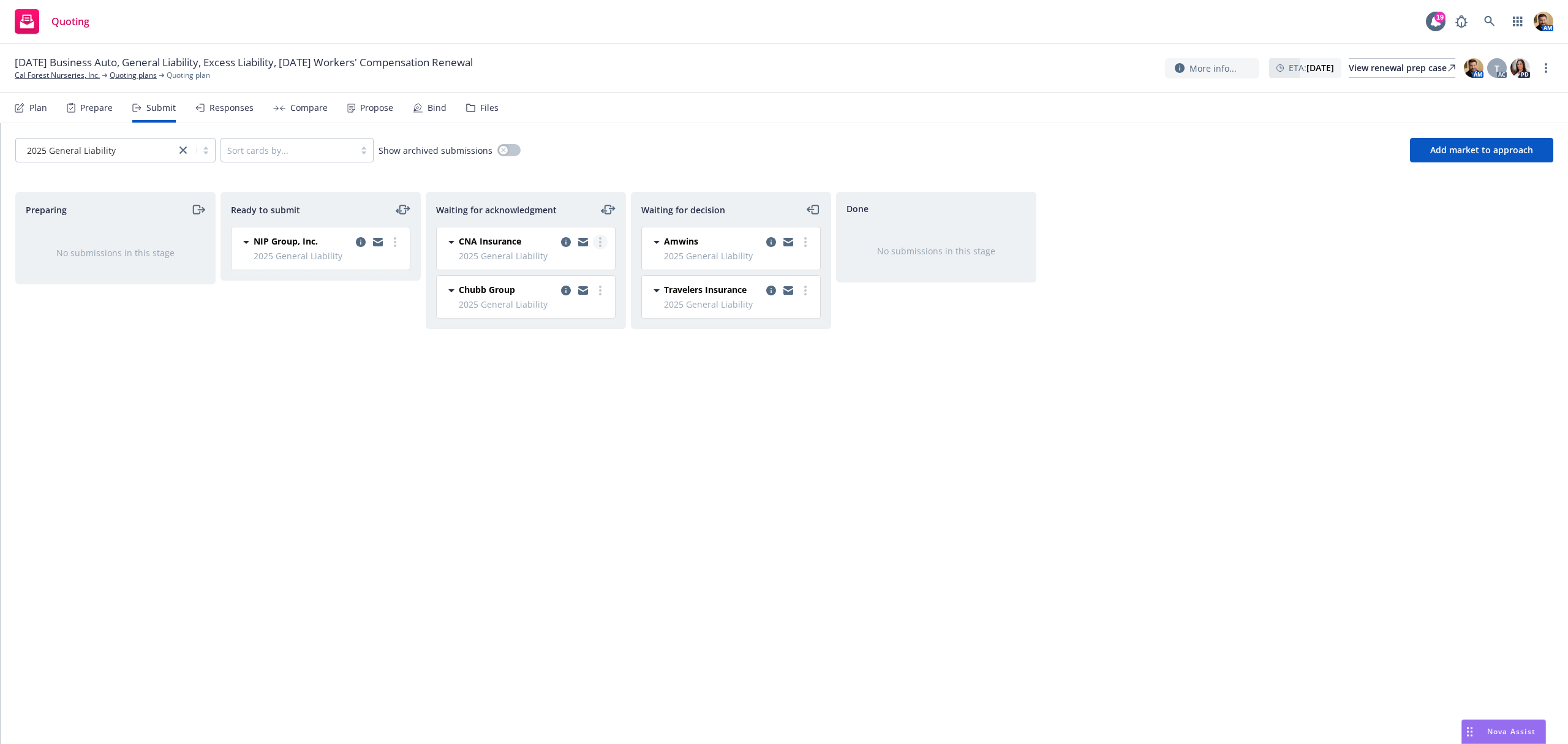
click at [598, 243] on link "more" at bounding box center [600, 242] width 15 height 15
click at [547, 365] on span "Add declined decision" at bounding box center [544, 365] width 120 height 12
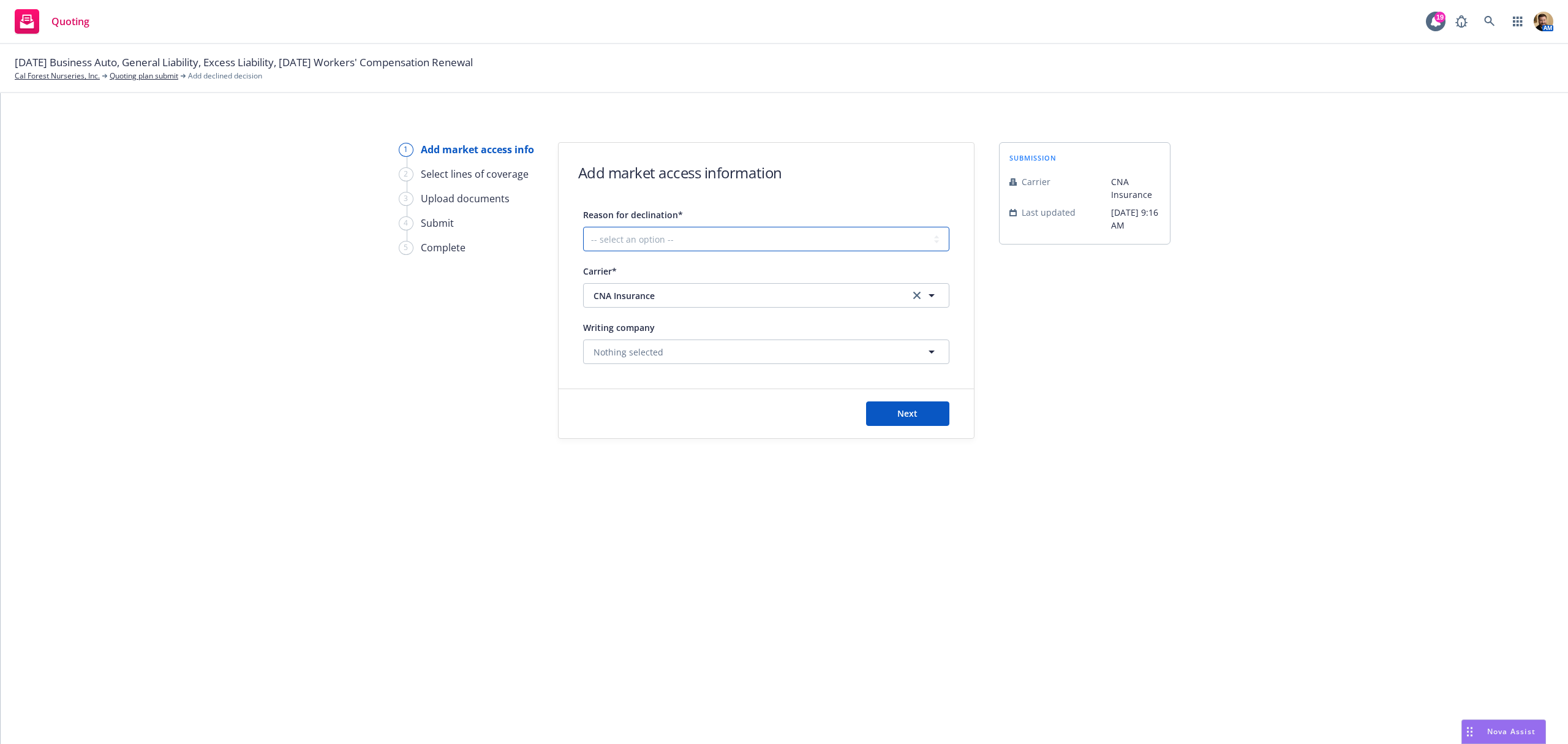
click at [713, 243] on select "-- select an option -- Cannot compete with other markets Carrier non-renewed Ca…" at bounding box center [766, 239] width 366 height 25
select select "DOES_NOT_FIT_UNDERWRITER_APPETITE"
click at [583, 227] on select "-- select an option -- Cannot compete with other markets Carrier non-renewed Ca…" at bounding box center [766, 239] width 366 height 25
click at [890, 412] on button "Next" at bounding box center [907, 414] width 83 height 25
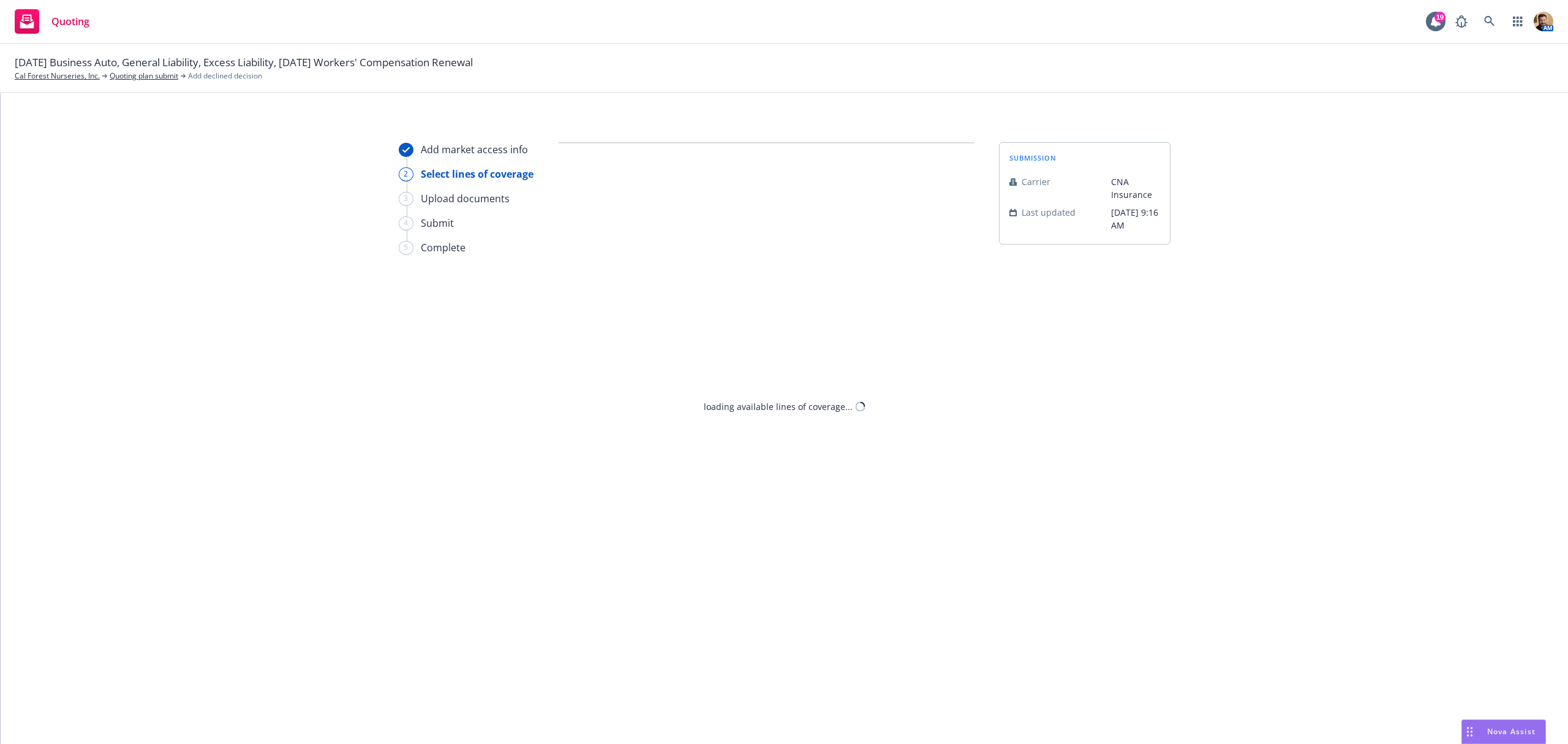
select select "DOES_NOT_FIT_UNDERWRITER_APPETITE"
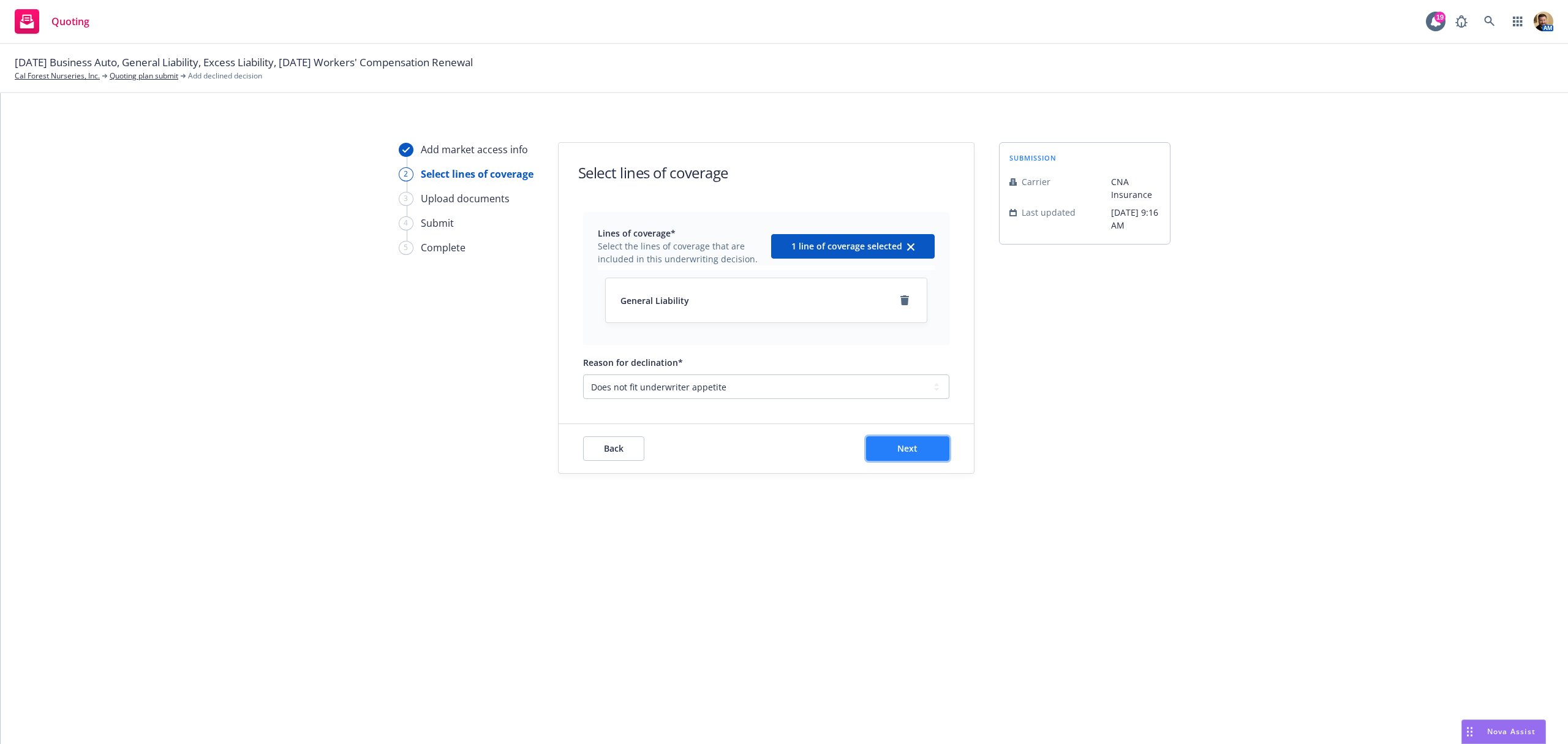
click at [935, 454] on button "Next" at bounding box center [907, 449] width 83 height 25
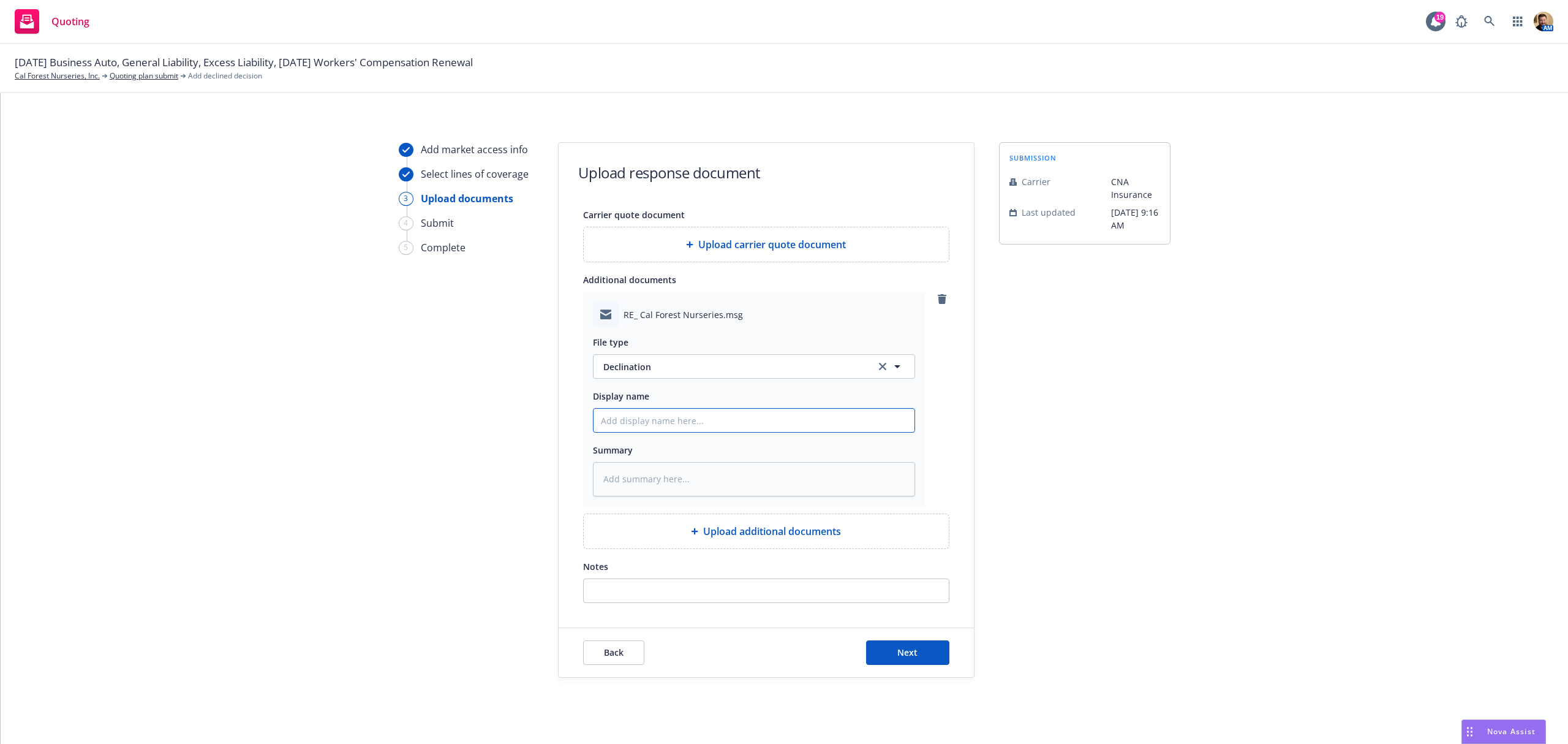
click at [626, 415] on input "Display name" at bounding box center [755, 420] width 321 height 23
type textarea "x"
type input "N"
type textarea "x"
type input "No"
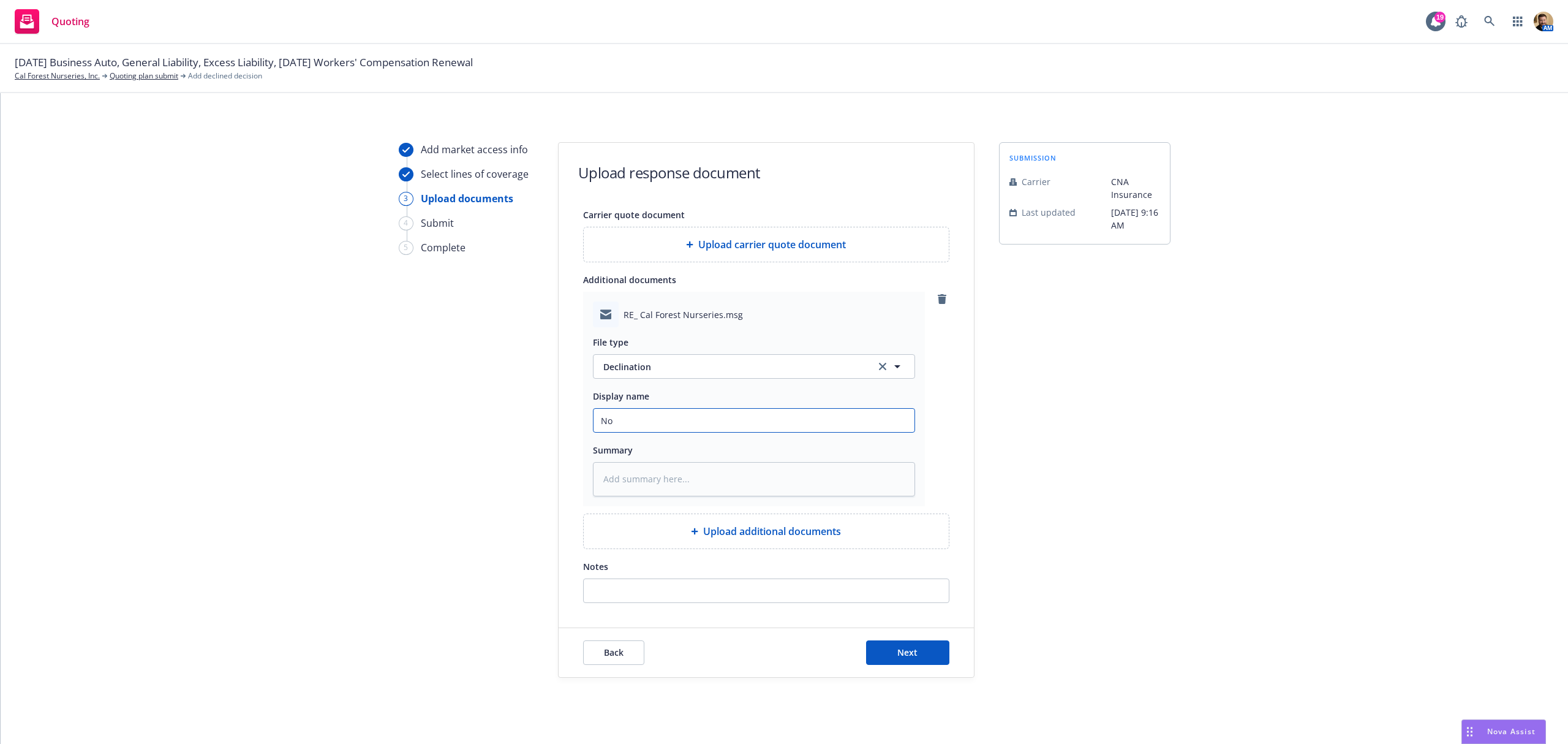
type textarea "x"
type input "No M"
type textarea "x"
type input "No Ma"
type textarea "x"
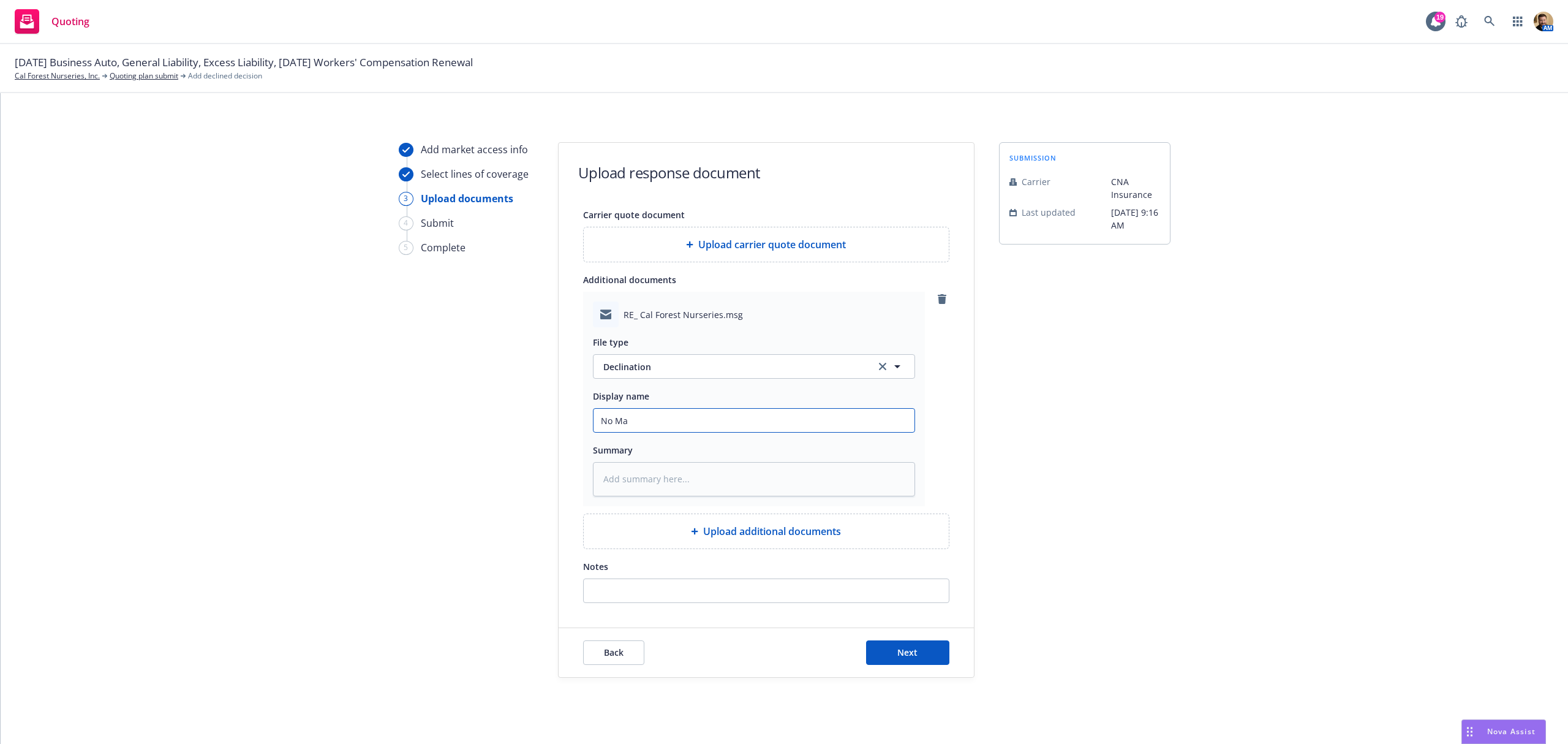
type input "No Mar"
type textarea "x"
type input "No Mark"
type textarea "x"
type input "No Marke"
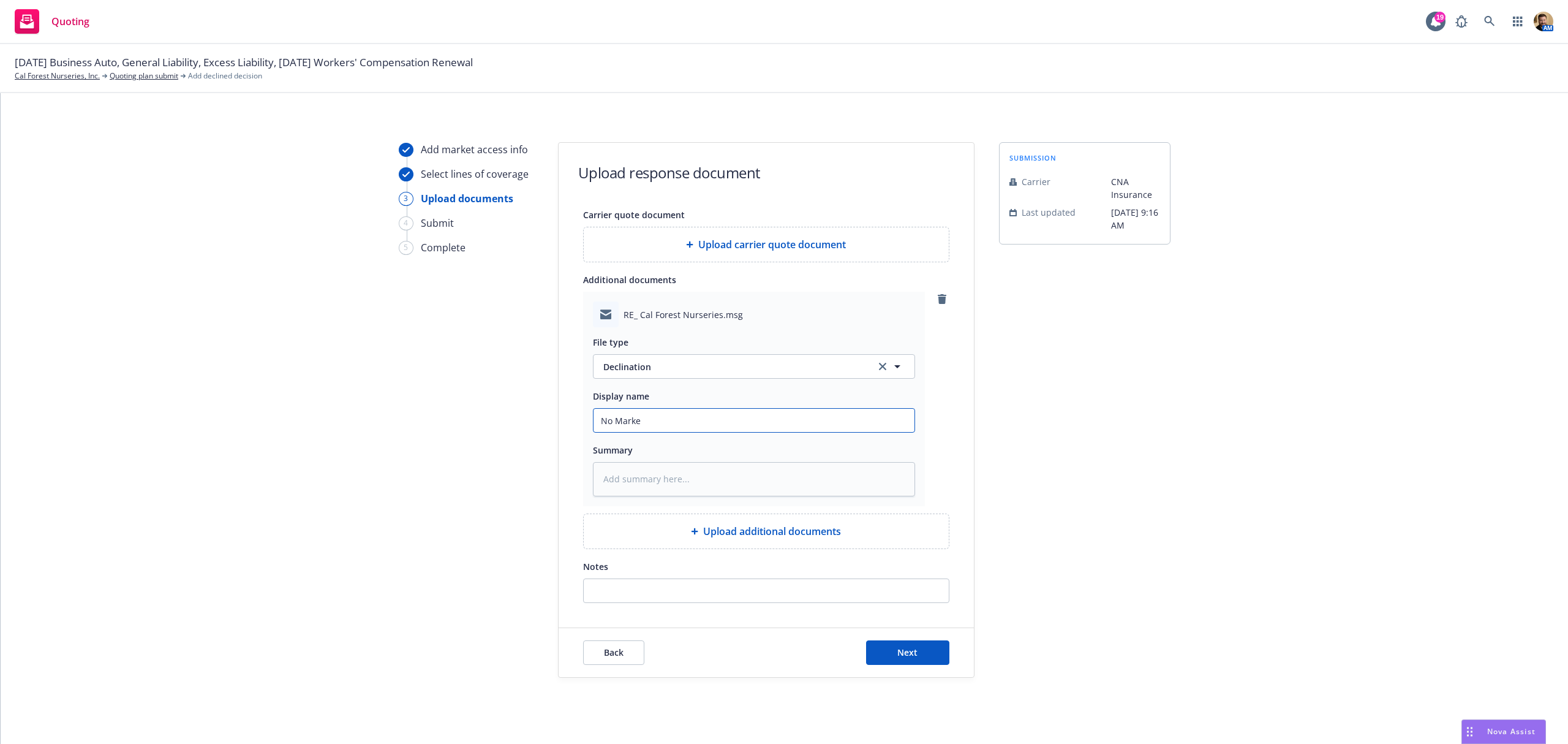
type textarea "x"
type input "No Market"
type textarea "x"
type input "No Market"
type textarea "x"
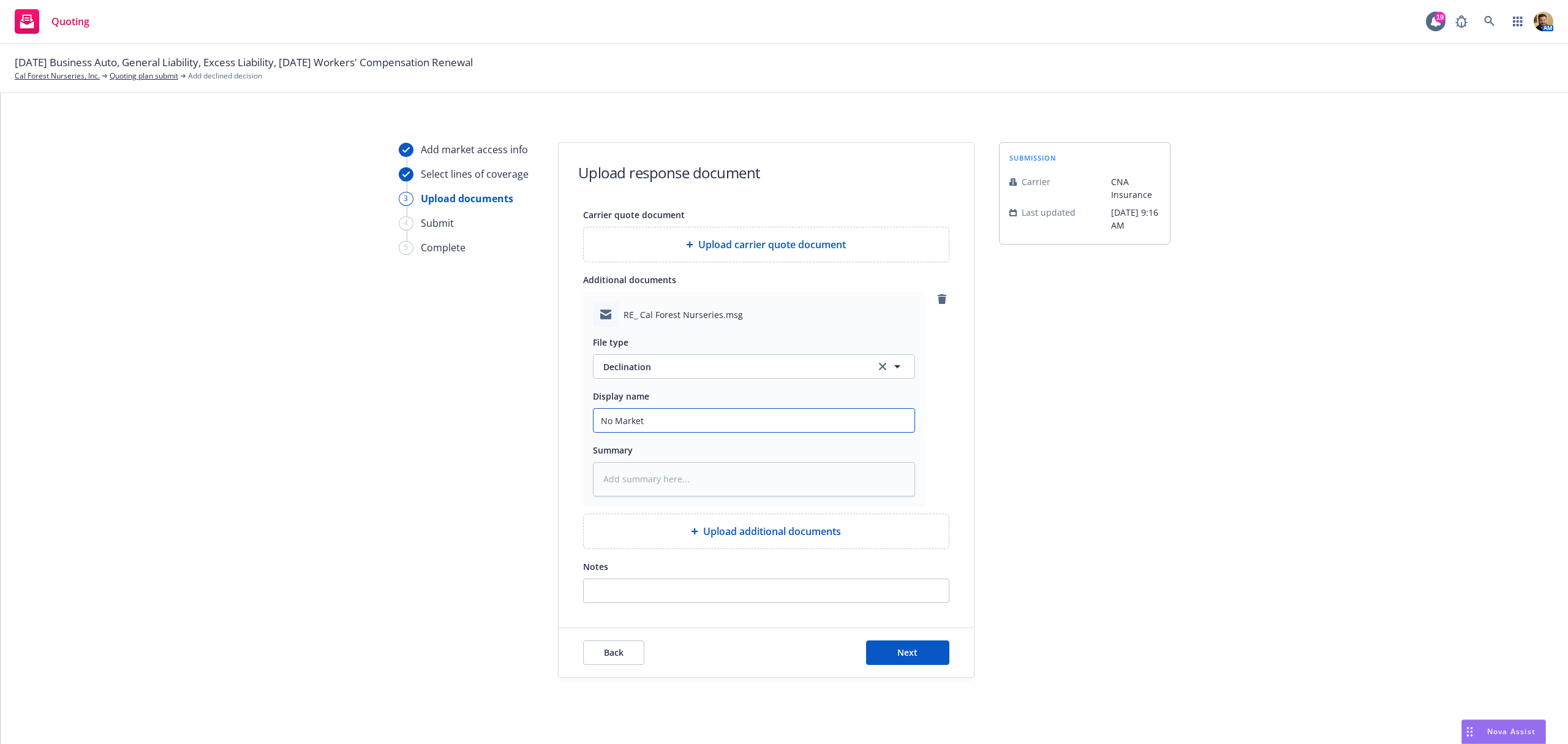
type input "No Market f"
type textarea "x"
type input "No Market for"
type textarea "x"
type input "No Market for"
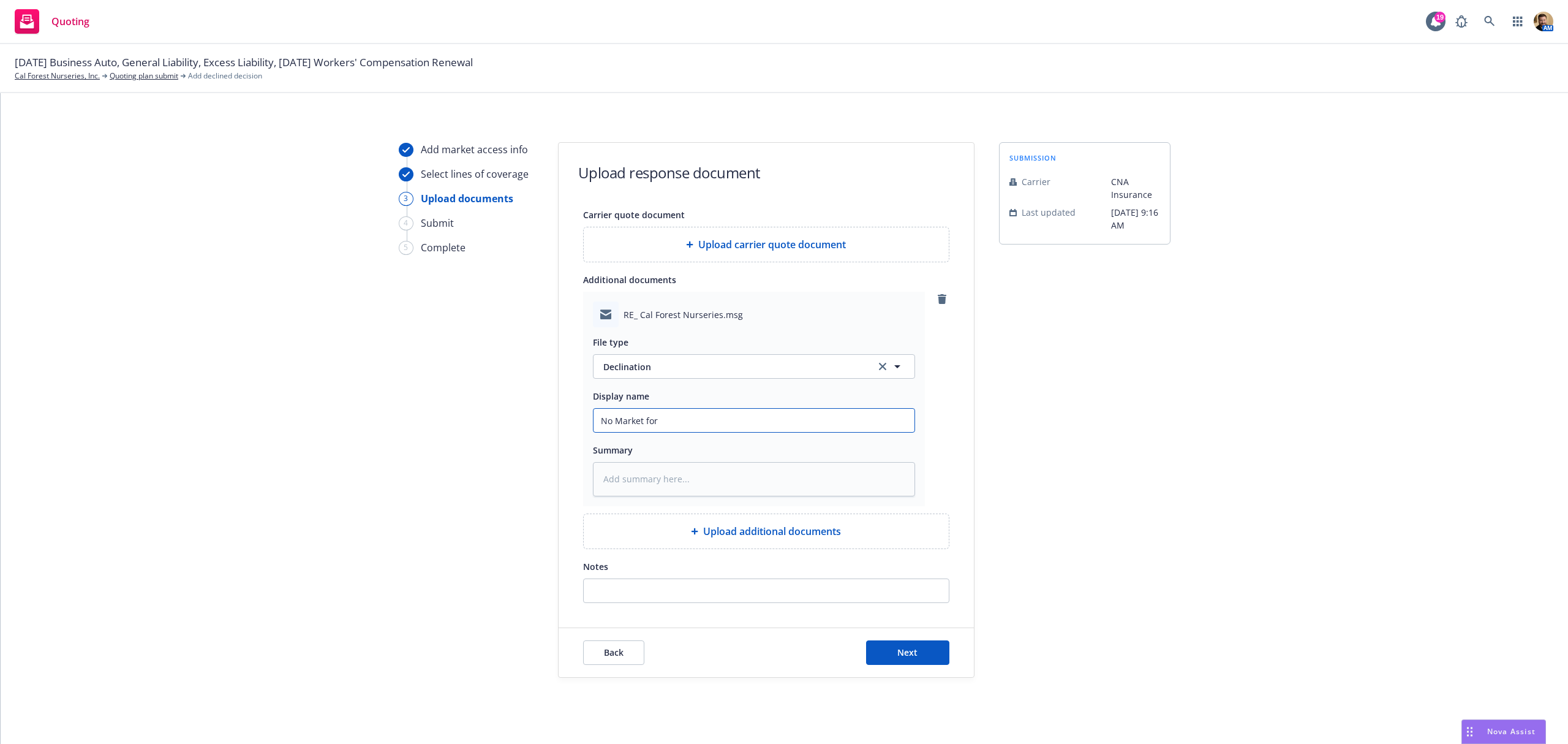
type textarea "x"
type input "No Market for c"
type textarea "x"
type input "No Market for cr"
type textarea "x"
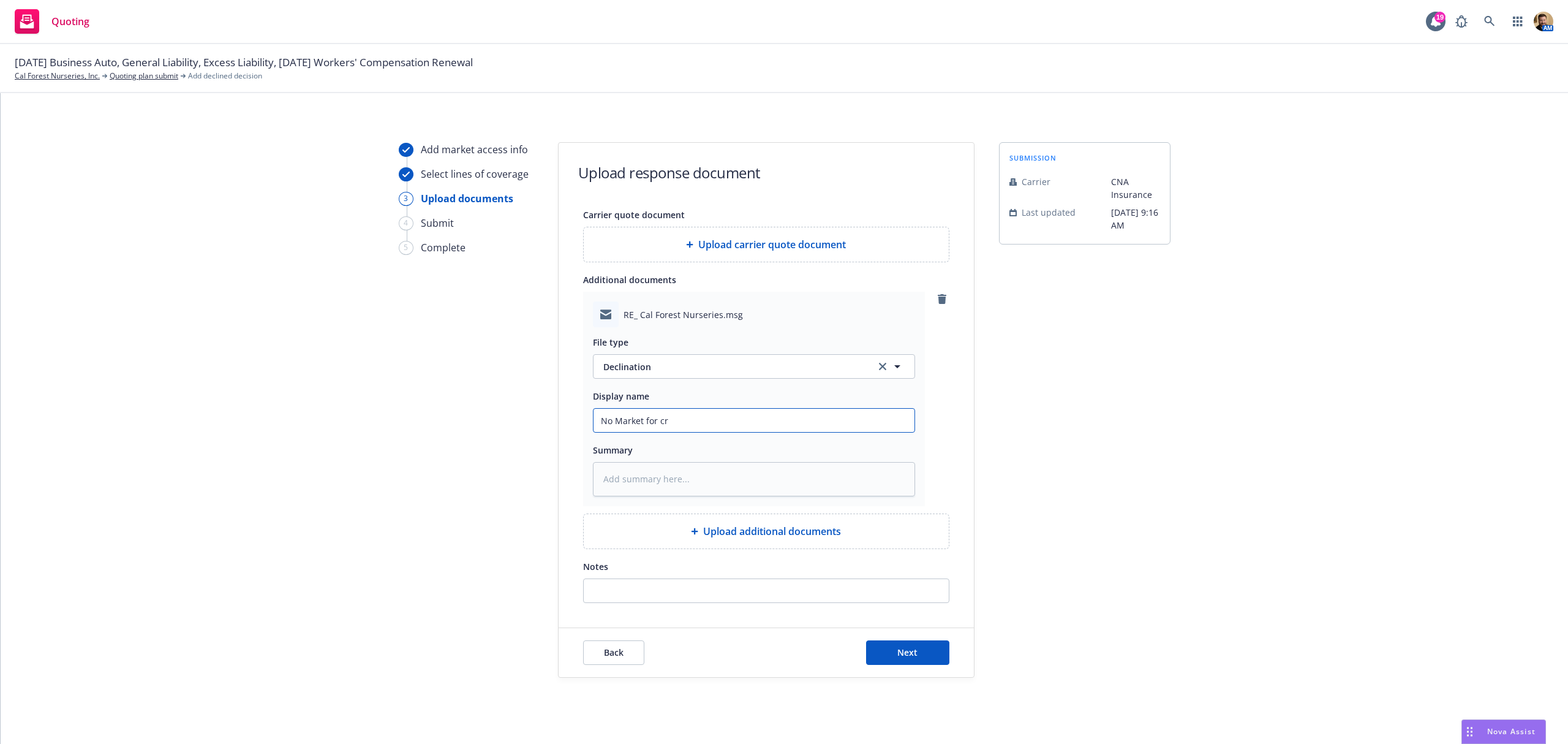
type input "No Market for cro"
type textarea "x"
type input "No Market for crop"
type textarea "x"
type input "No Market for crops"
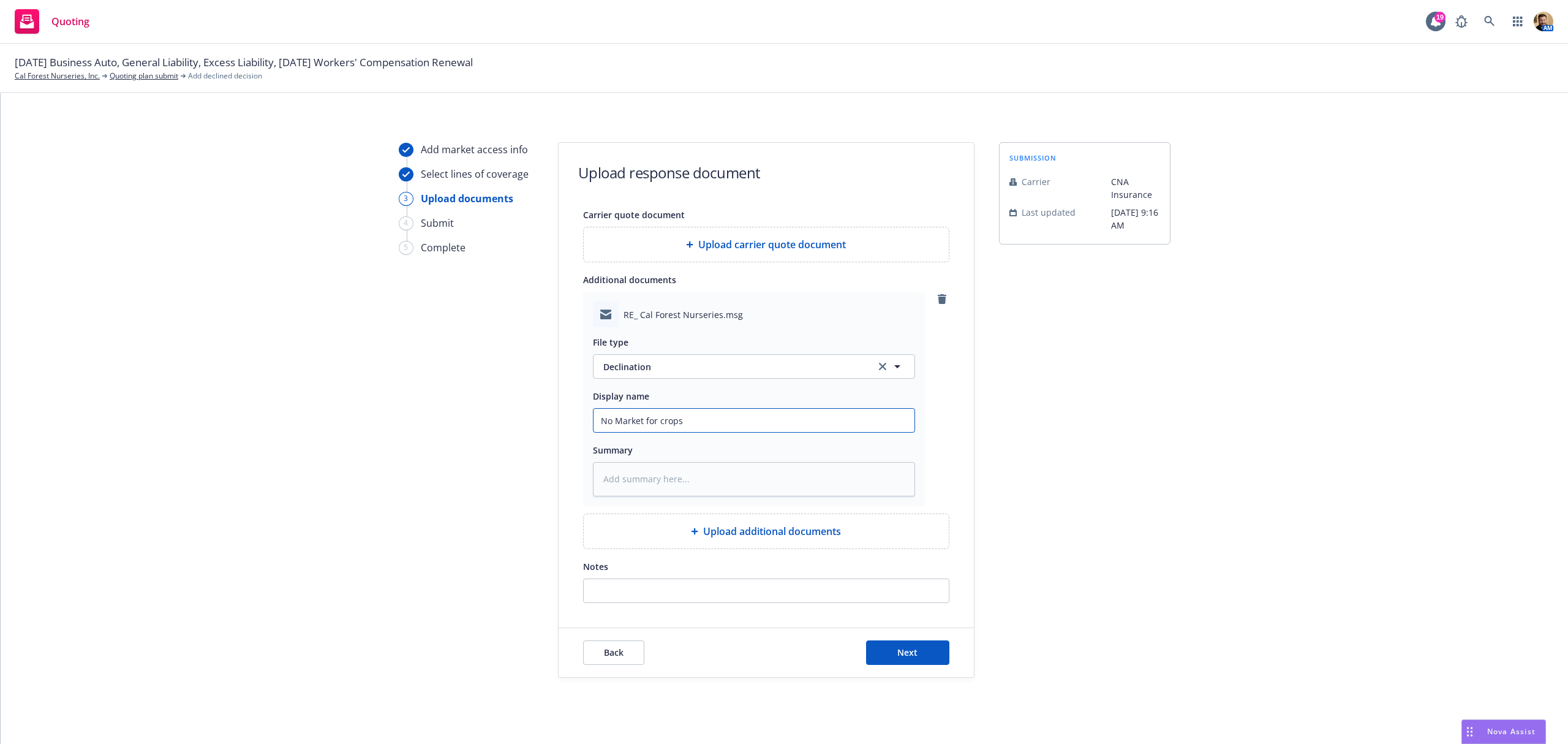
type textarea "x"
type input "No Market for crops"
type textarea "x"
type input "No Market for crops o"
type textarea "x"
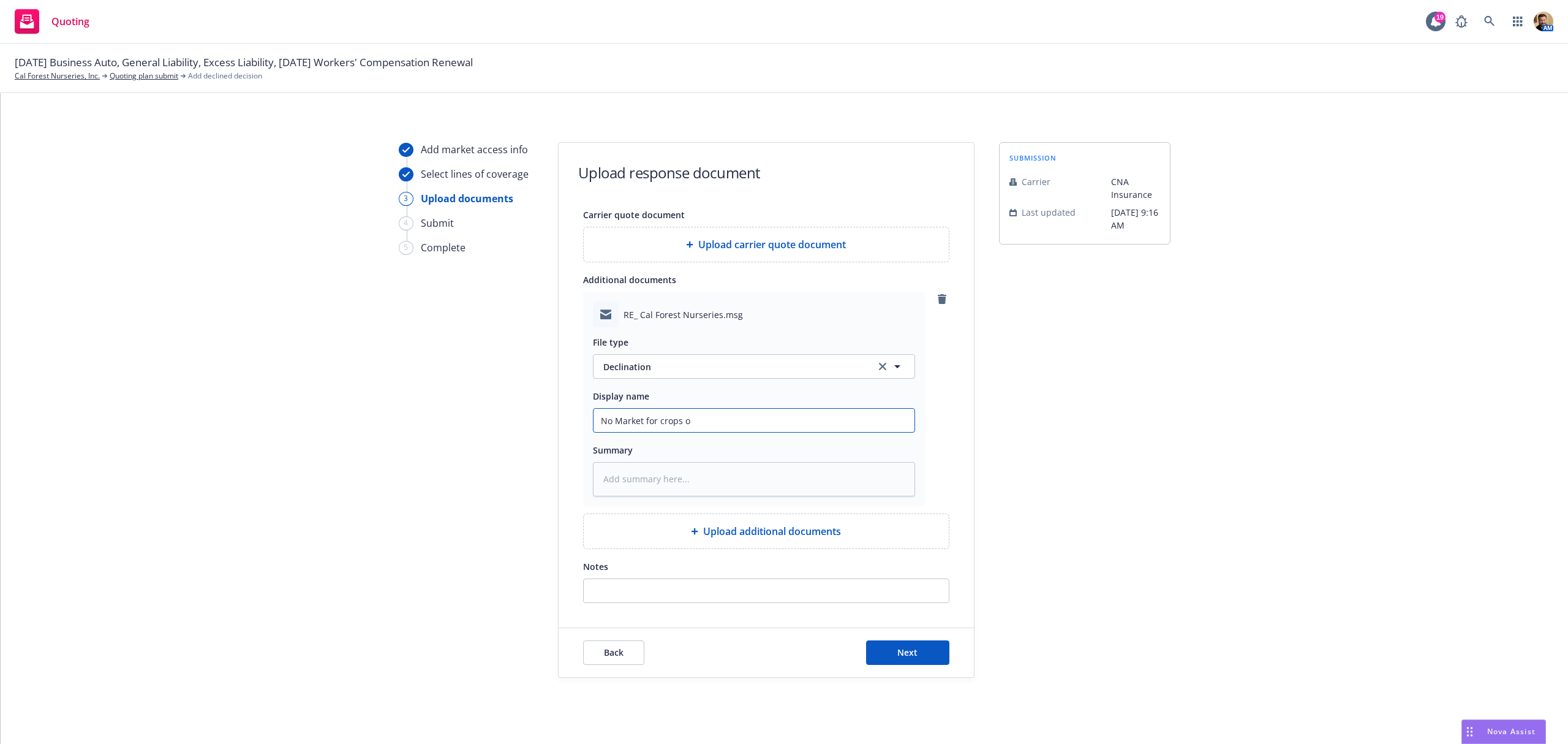
type input "No Market for crops or"
type textarea "x"
type input "No Market for crops or"
type textarea "x"
type input "No Market for crops or s"
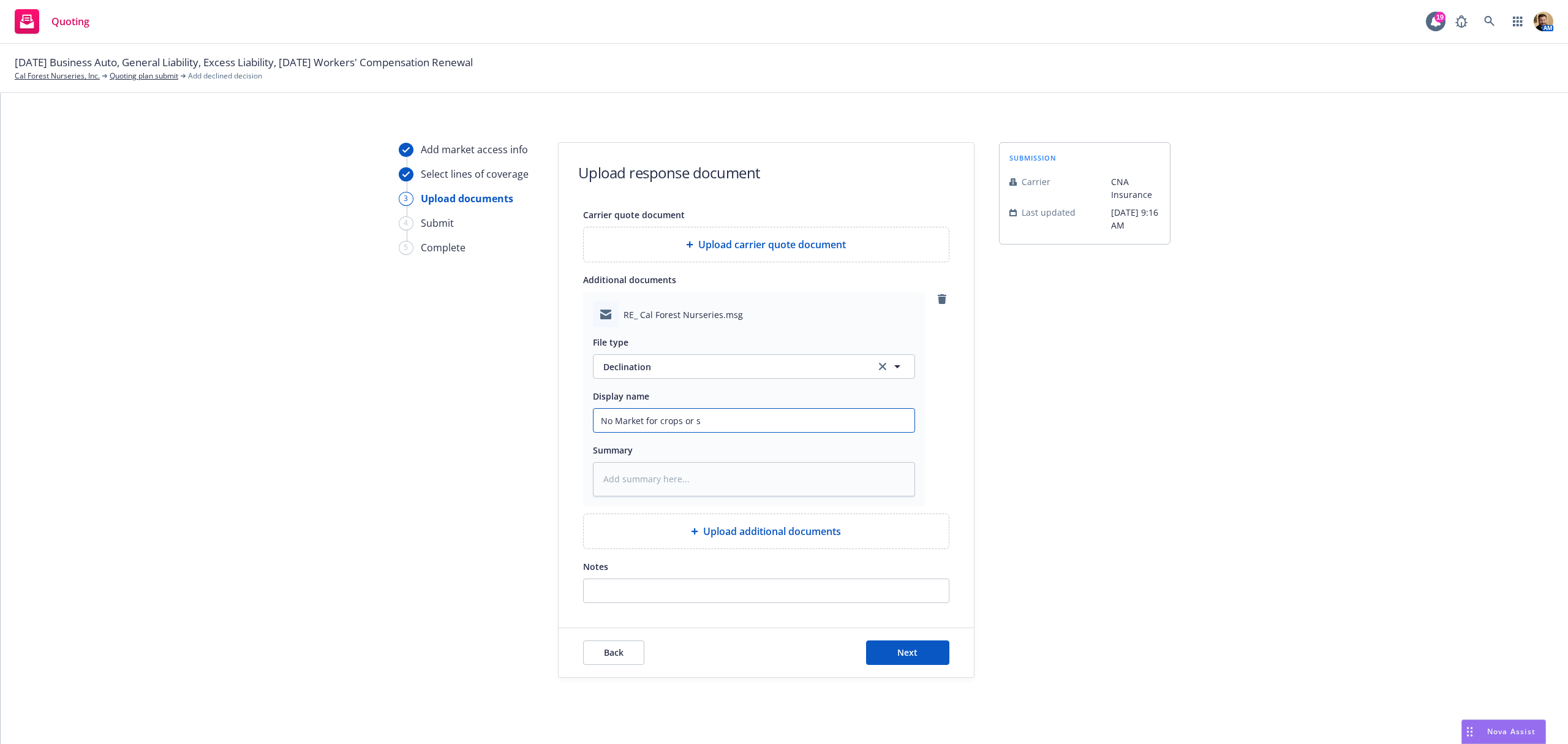
type textarea "x"
type input "No Market for crops or st"
type textarea "x"
type input "No Market for crops or sta"
type textarea "x"
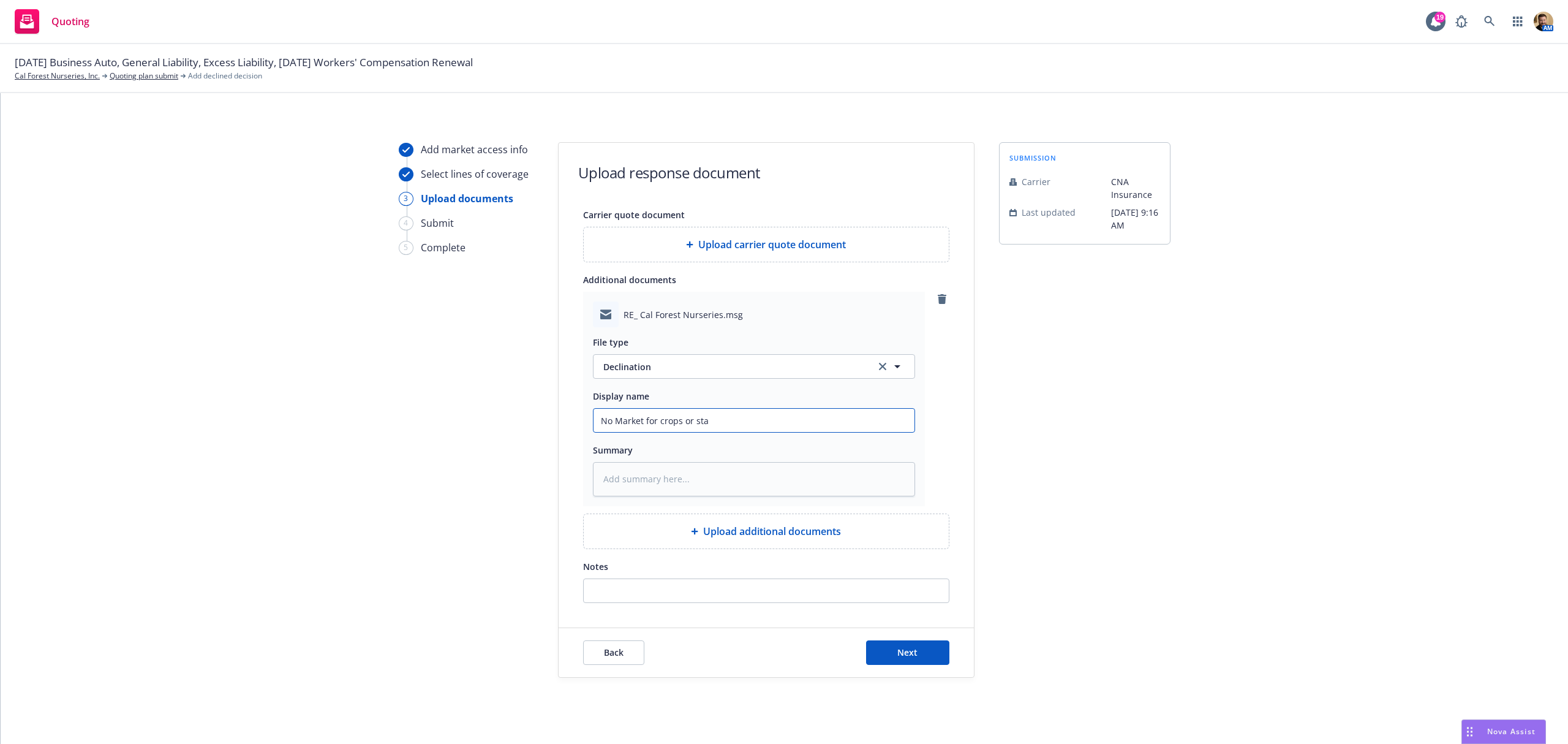
type input "No Market for crops or stan"
type textarea "x"
type input "No Market for crops or stand"
type textarea "x"
type input "No Market for crops or standi"
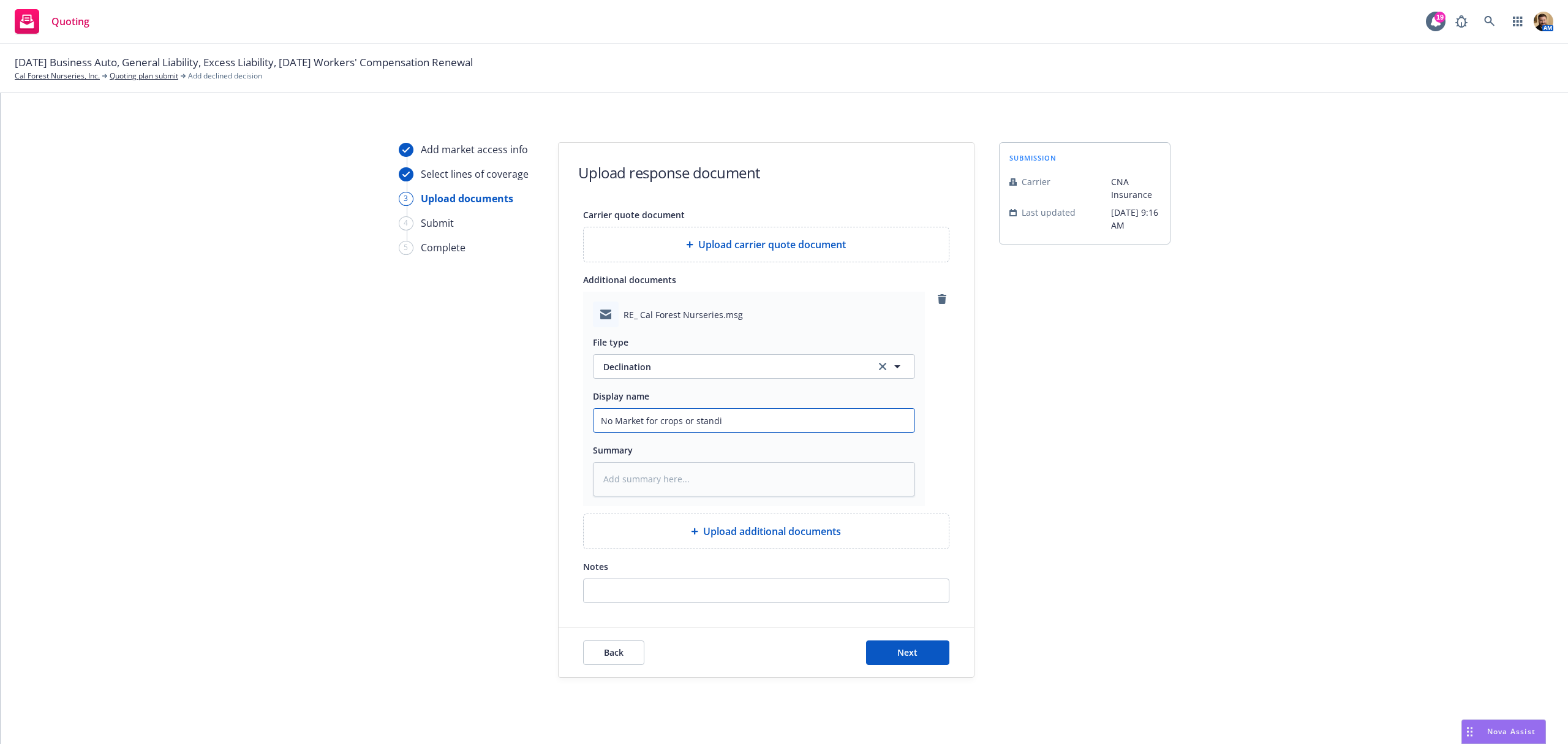
type textarea "x"
type input "No Market for crops or standin"
type textarea "x"
type input "No Market for crops or standing"
type textarea "x"
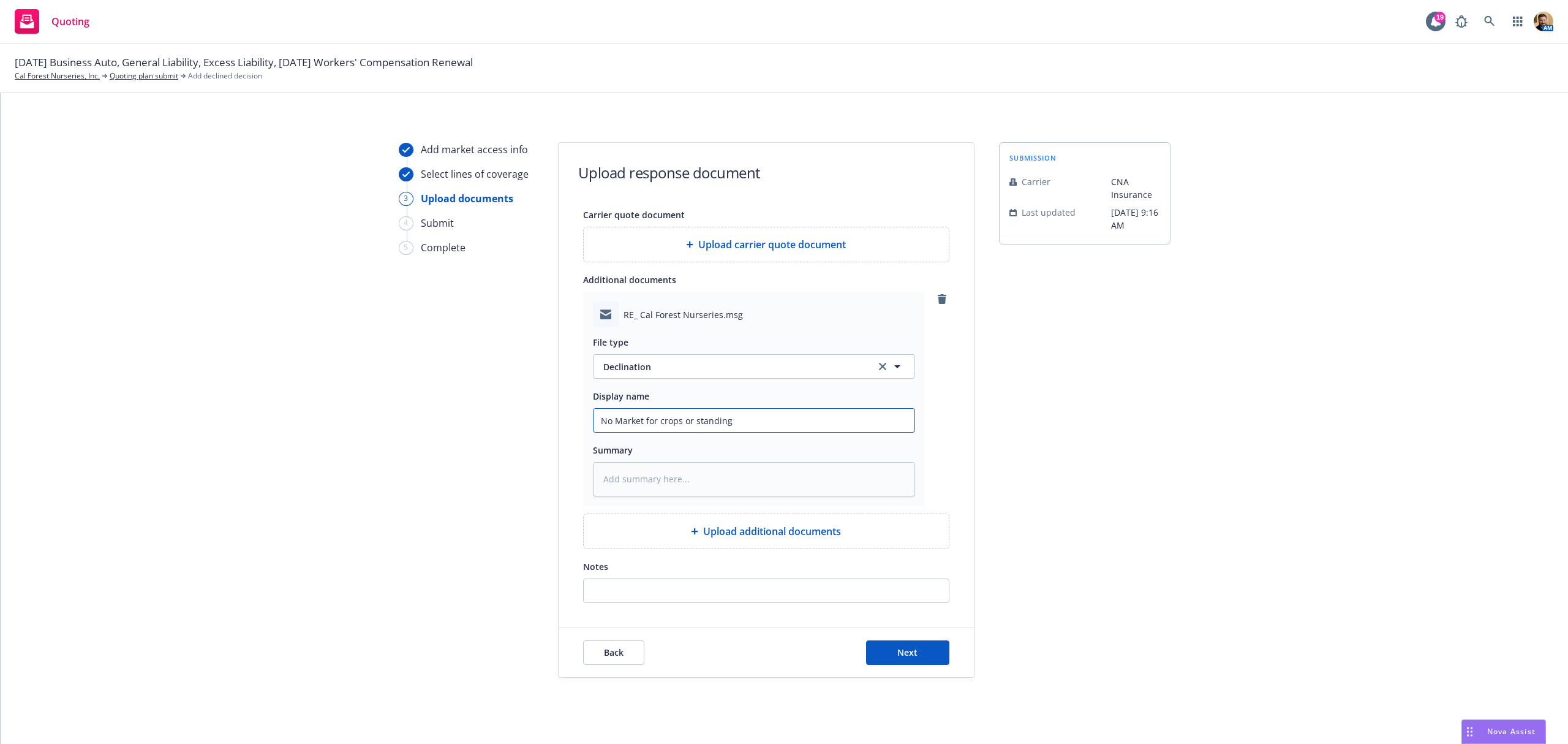
type input "No Market for crops or standing t"
type textarea "x"
type input "No Market for crops or standing ti"
type textarea "x"
type input "No Market for crops or standing tim"
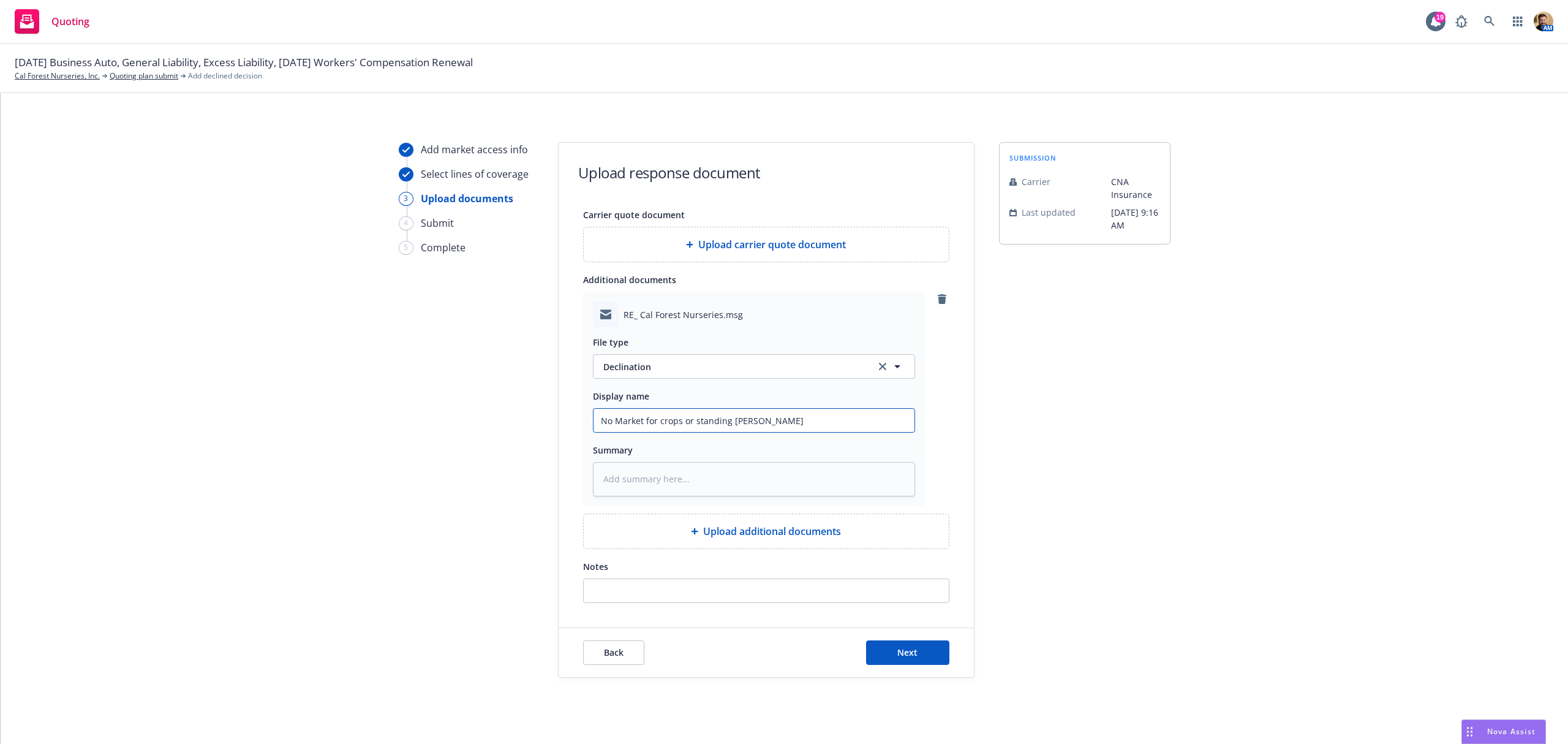
type textarea "x"
type input "No Market for crops or standing timb"
type textarea "x"
type input "No Market for crops or standing timbe"
type textarea "x"
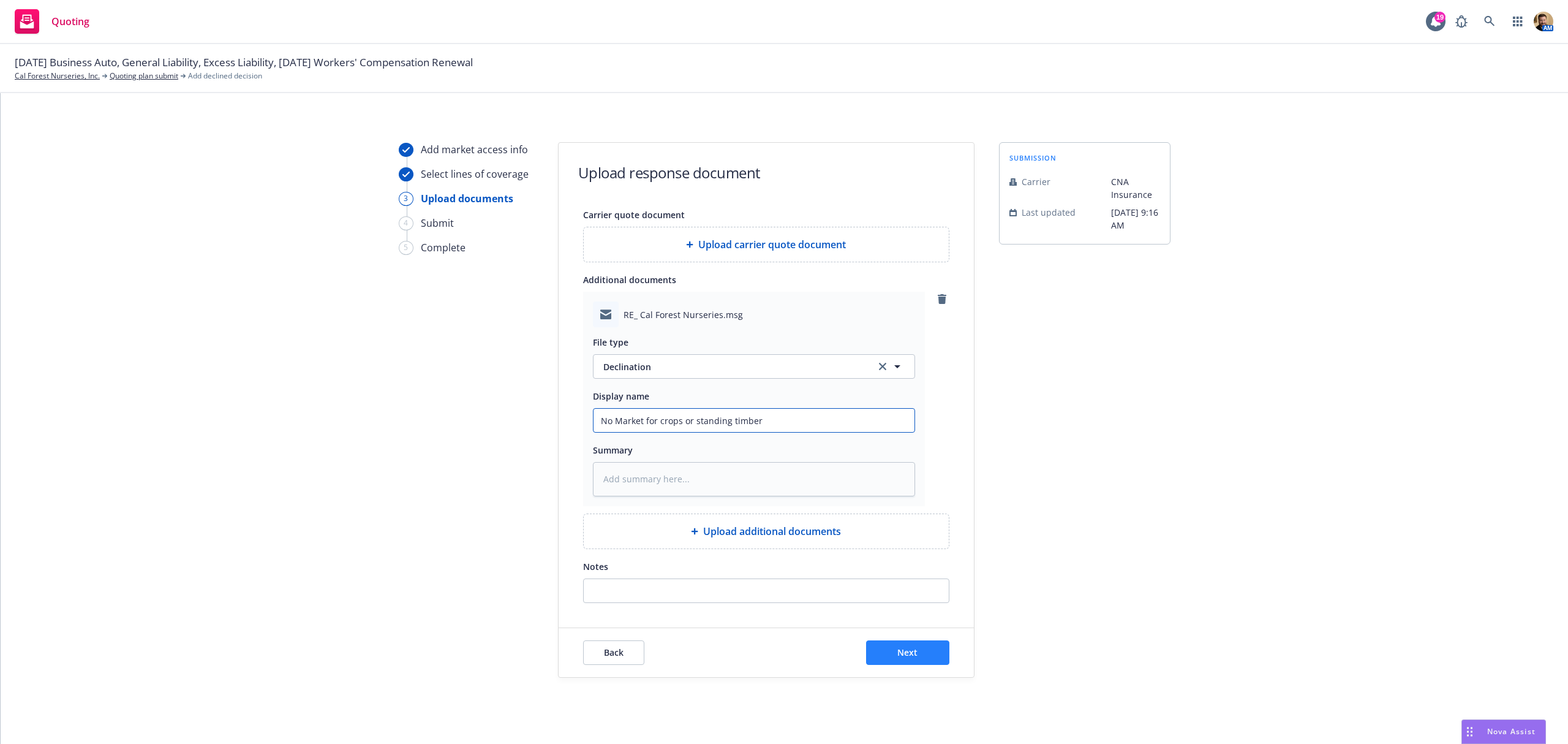
type input "No Market for crops or standing timber"
click at [904, 650] on span "Next" at bounding box center [907, 652] width 20 height 12
type textarea "x"
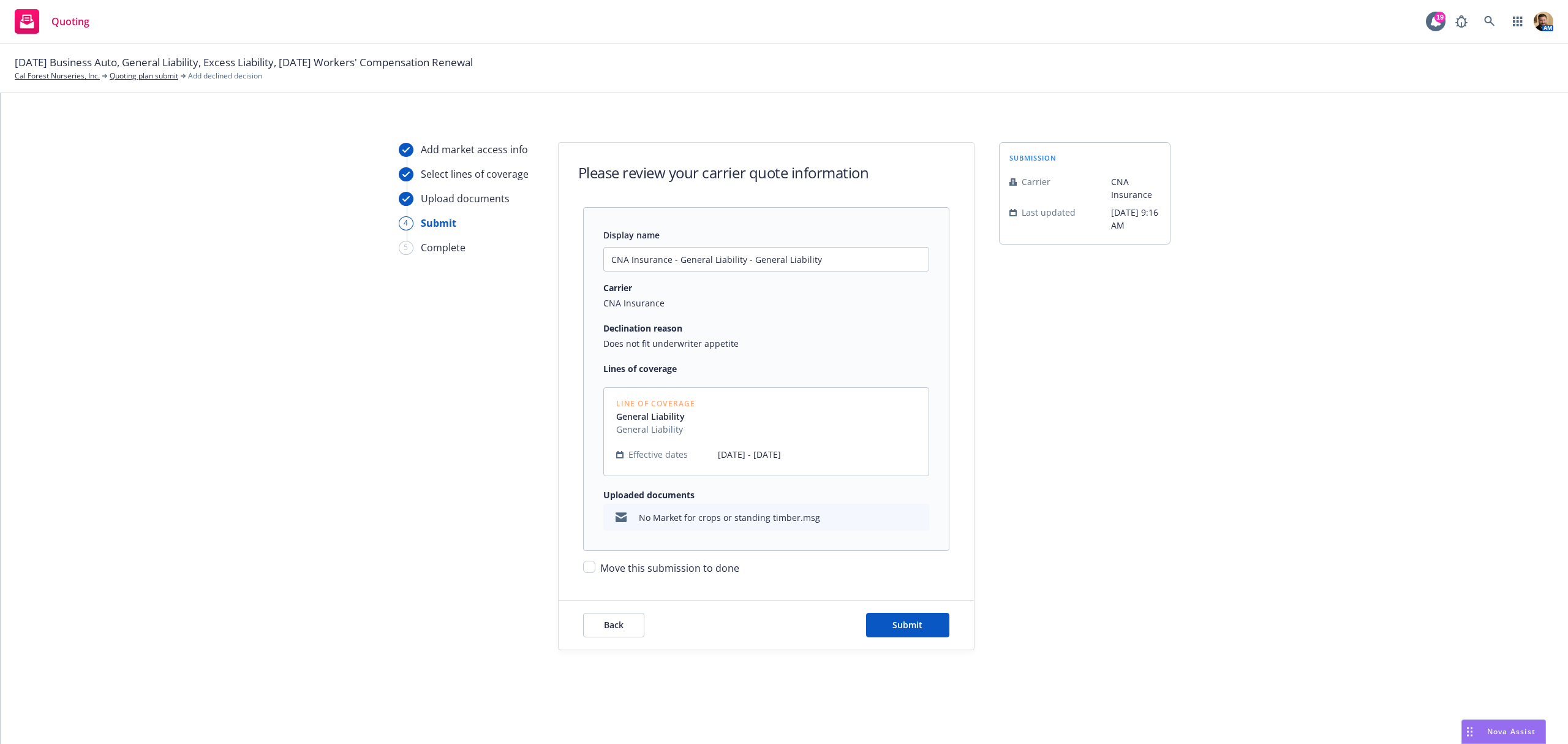
click at [635, 569] on span "Move this submission to done" at bounding box center [669, 568] width 139 height 13
click at [595, 569] on input "Move this submission to done" at bounding box center [589, 567] width 12 height 12
checkbox input "true"
click at [894, 618] on button "Submit" at bounding box center [907, 625] width 83 height 25
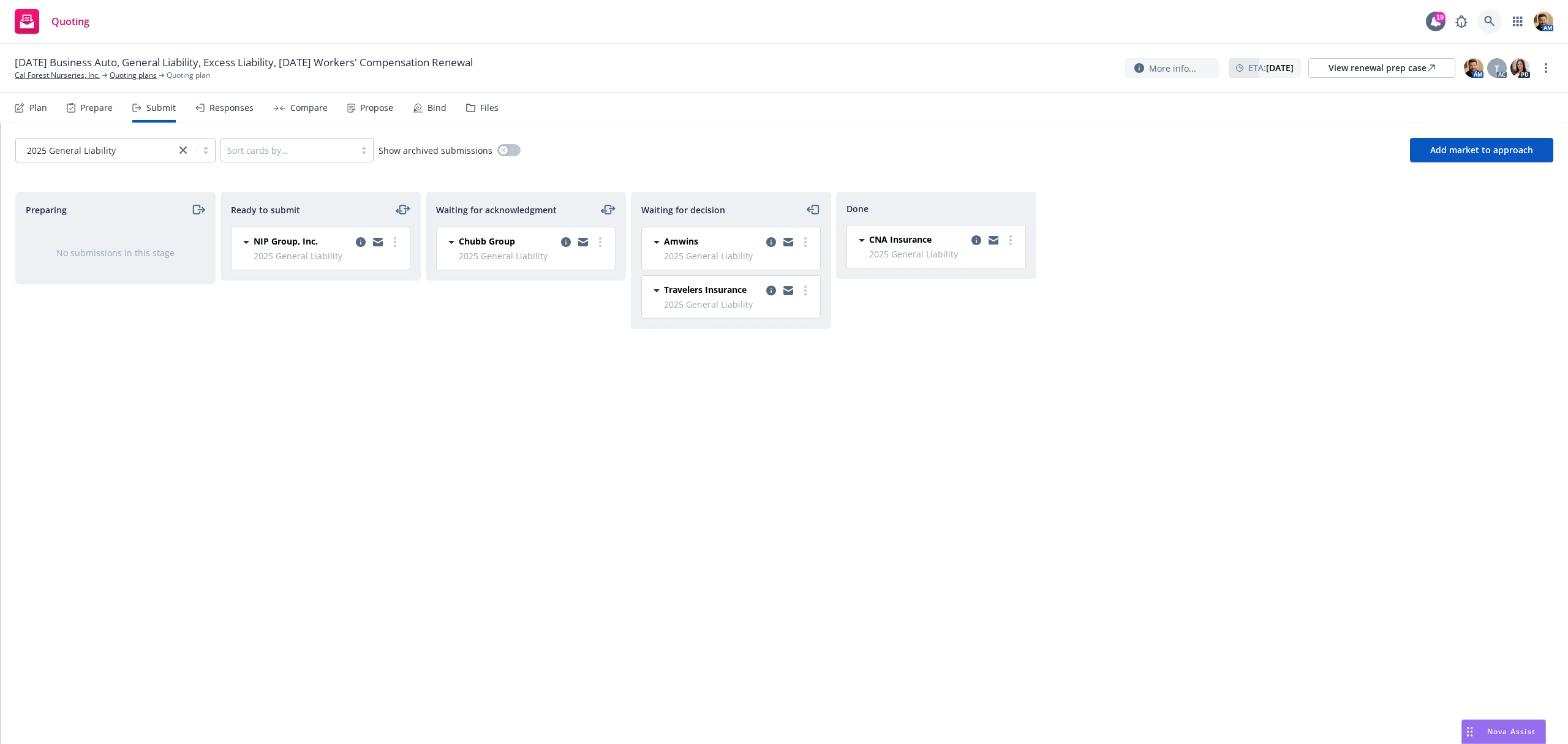
click at [1493, 18] on icon at bounding box center [1490, 22] width 11 height 11
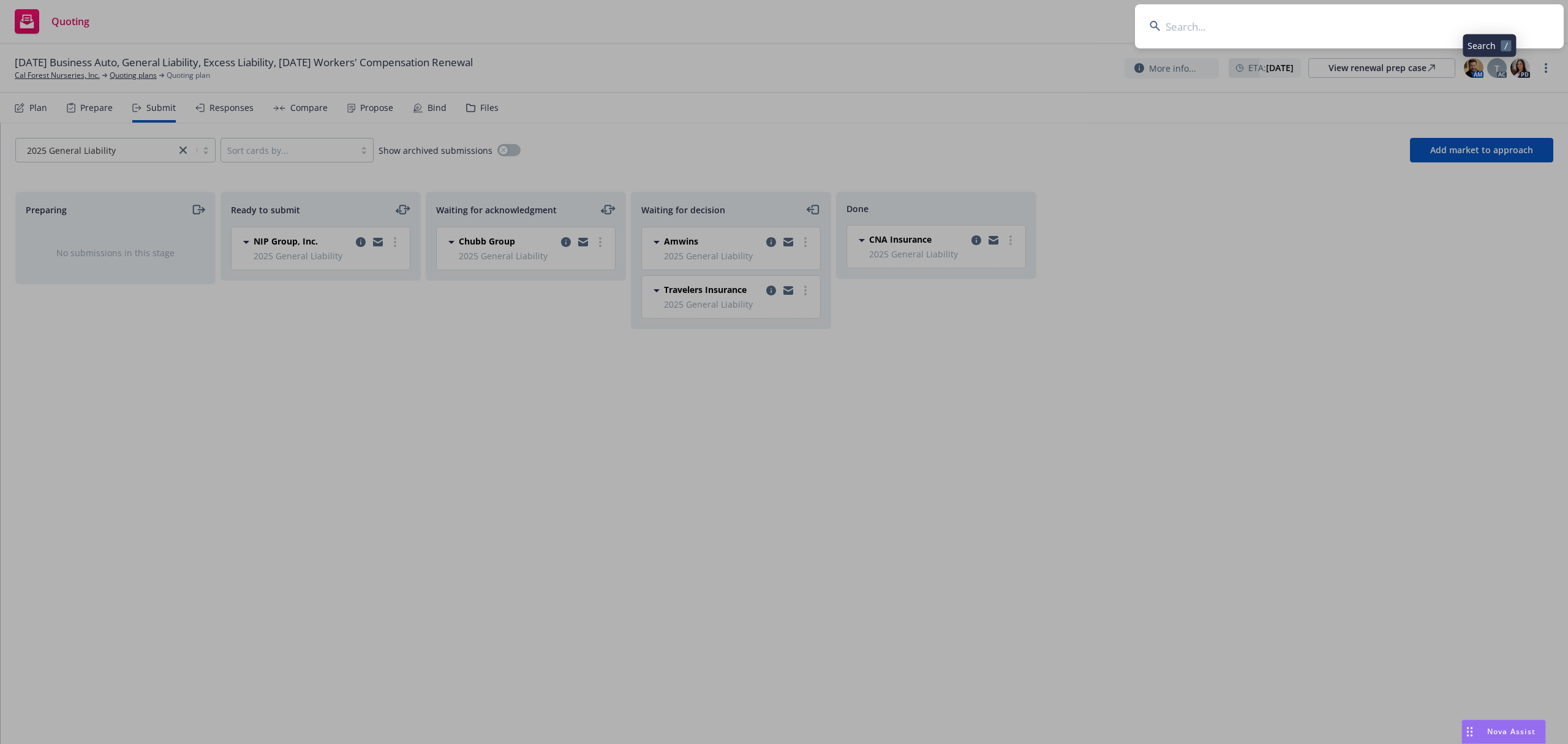
click at [1414, 30] on input at bounding box center [1349, 26] width 428 height 44
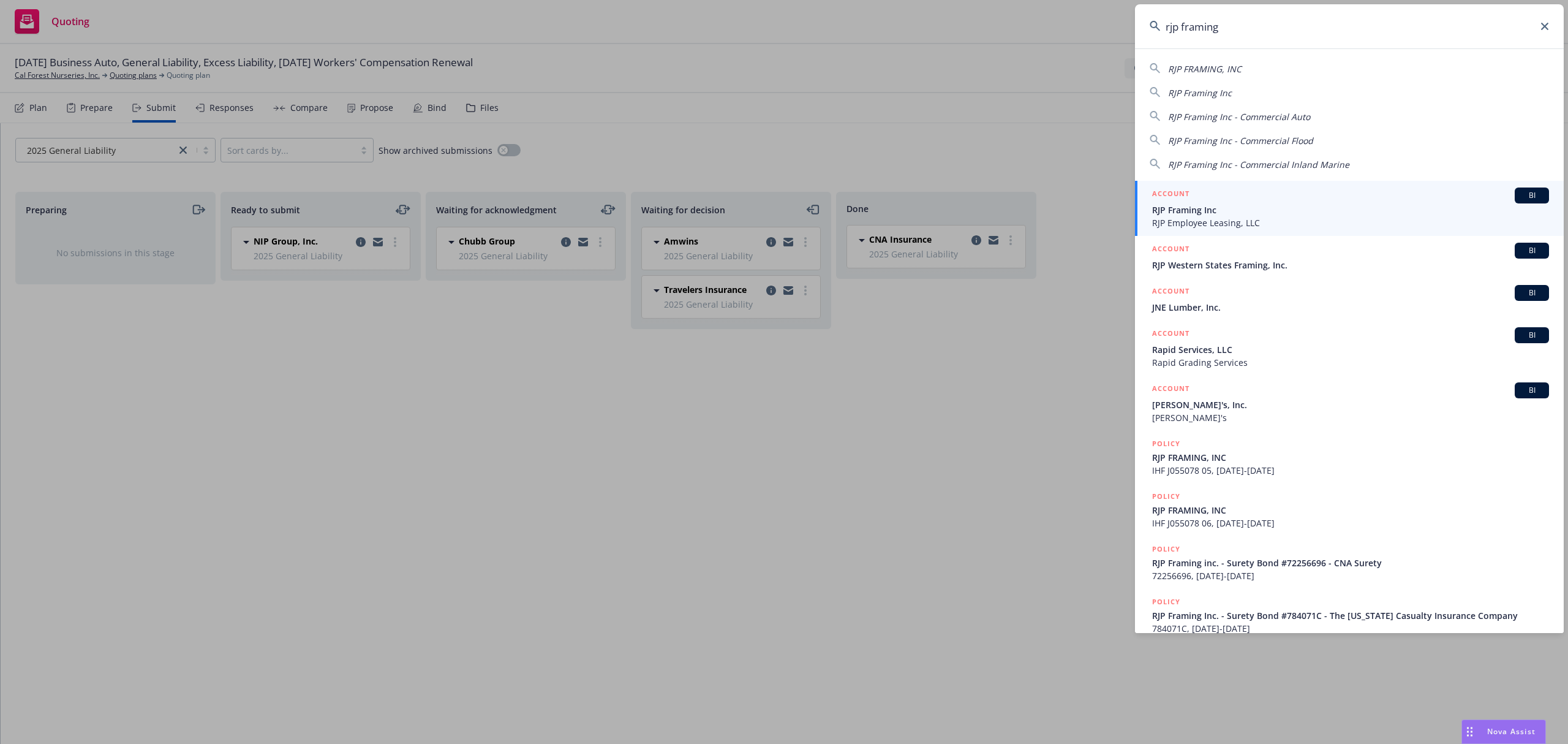
type input "rjp framing"
click at [1179, 200] on h5 "ACCOUNT" at bounding box center [1171, 195] width 37 height 15
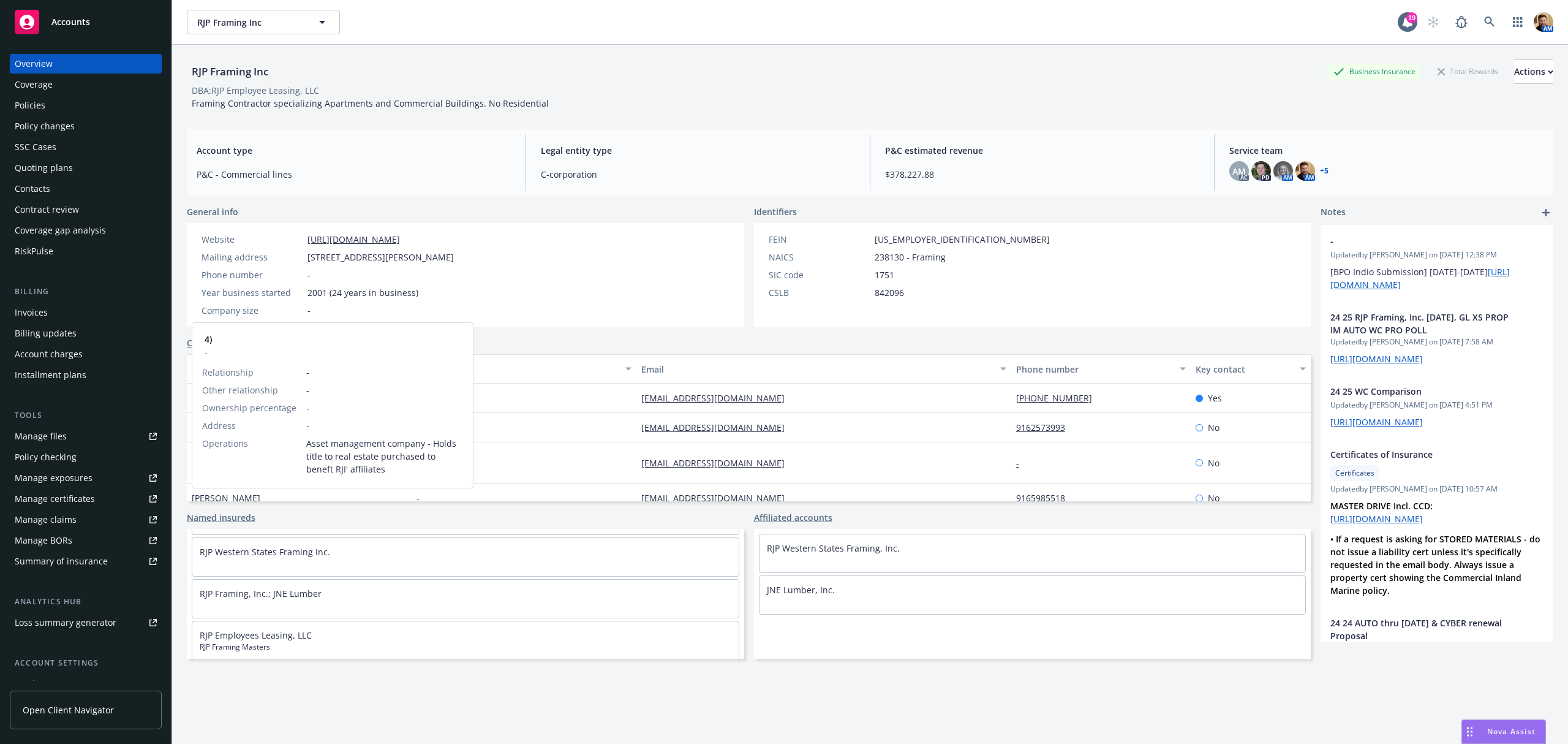
scroll to position [170, 0]
click at [263, 635] on span "RJP Framing Masters" at bounding box center [465, 641] width 532 height 11
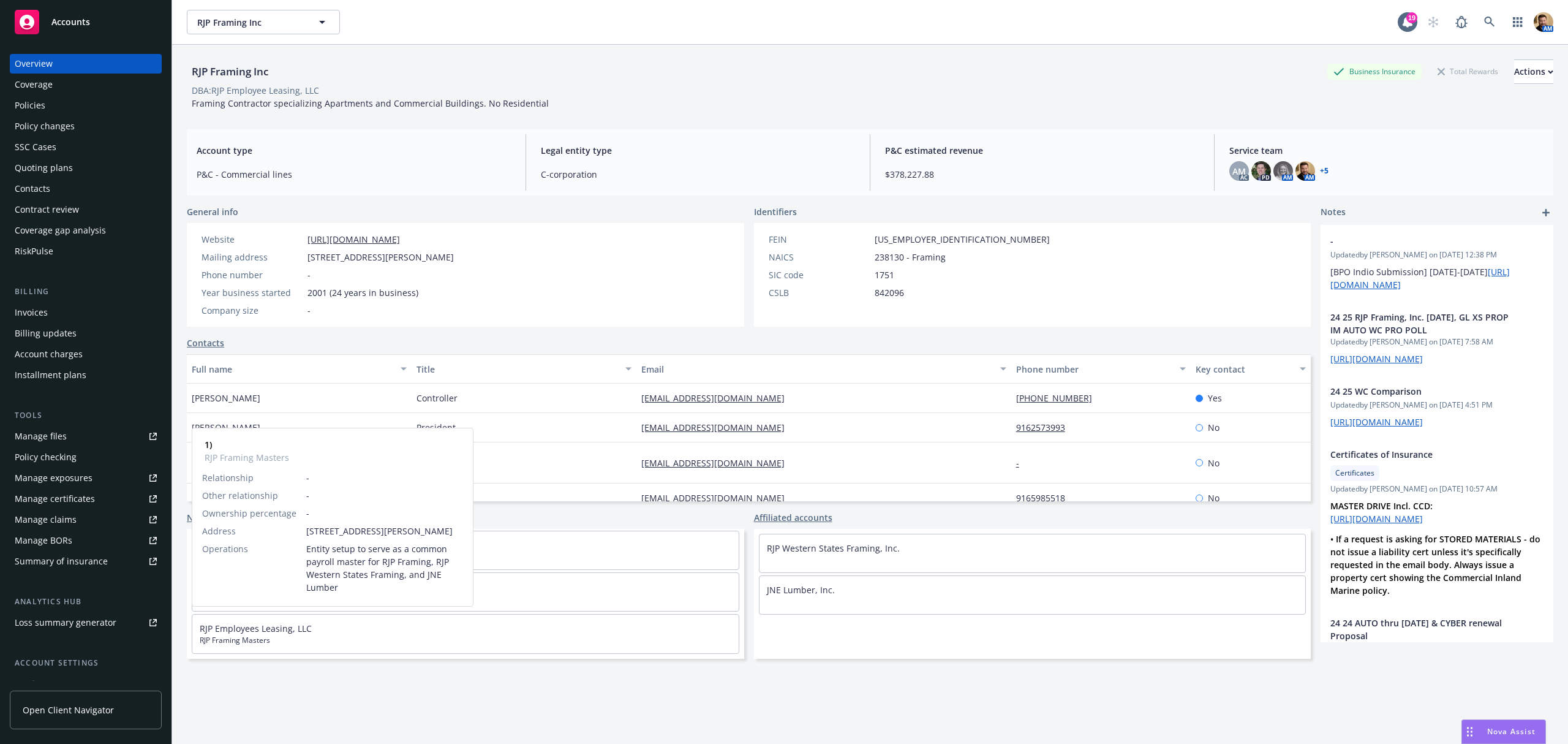
click at [335, 631] on div "RJP Employees Leasing, LLC RJP Framing Masters" at bounding box center [466, 634] width 546 height 39
click at [302, 627] on link "RJP Employees Leasing, LLC" at bounding box center [255, 628] width 112 height 12
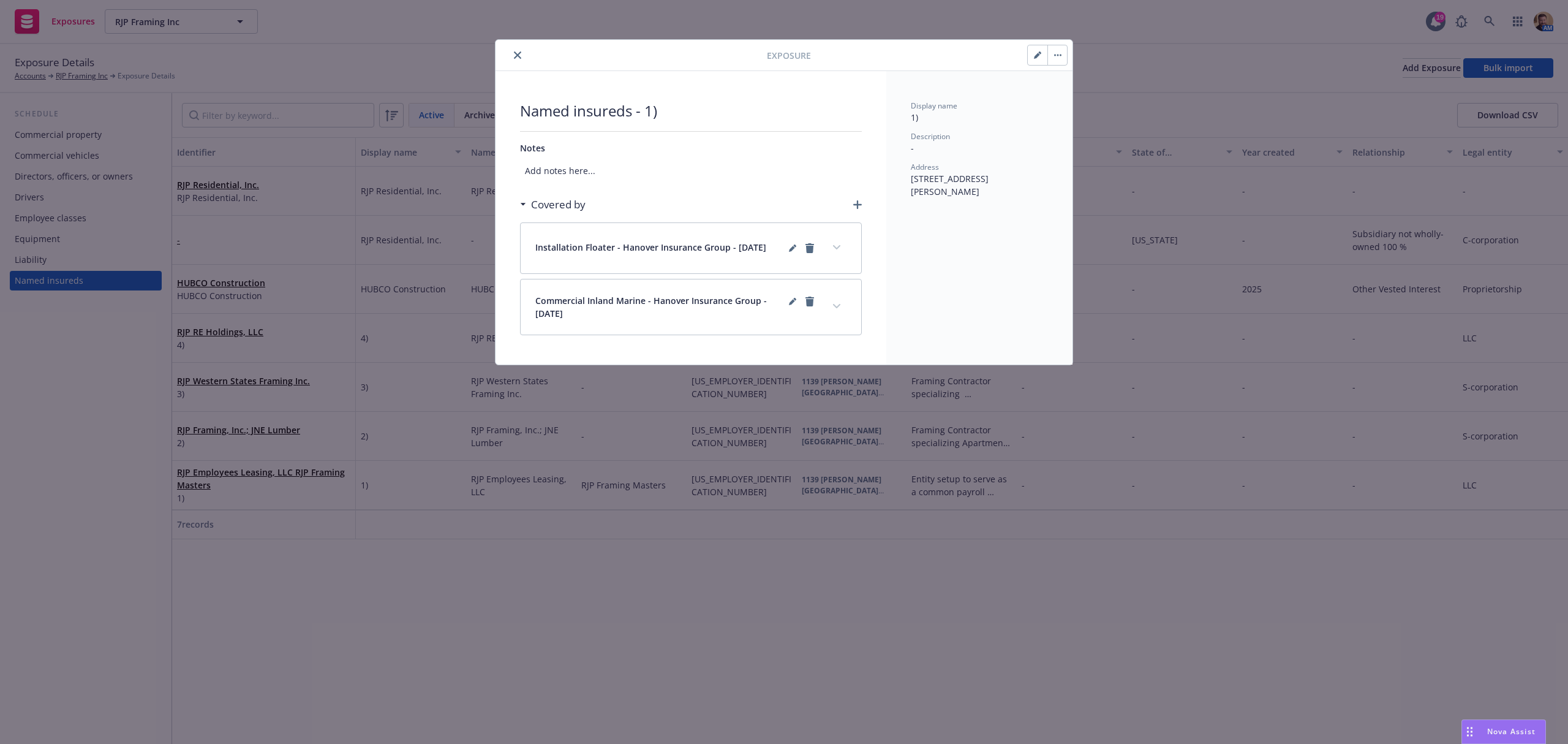
click at [515, 52] on icon "close" at bounding box center [517, 54] width 7 height 7
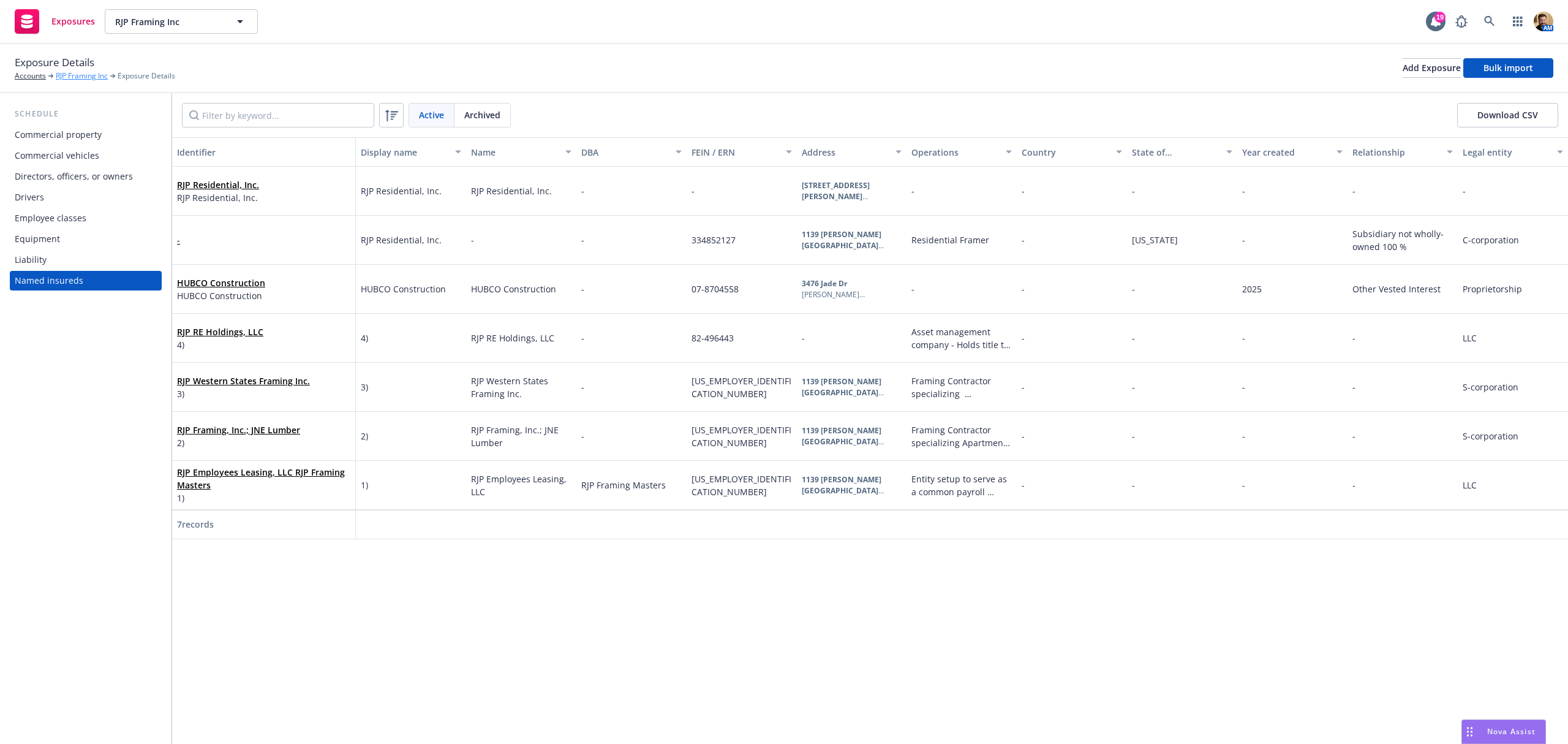
click at [72, 74] on link "RJP Framing Inc" at bounding box center [82, 76] width 52 height 11
